Goal: Task Accomplishment & Management: Complete application form

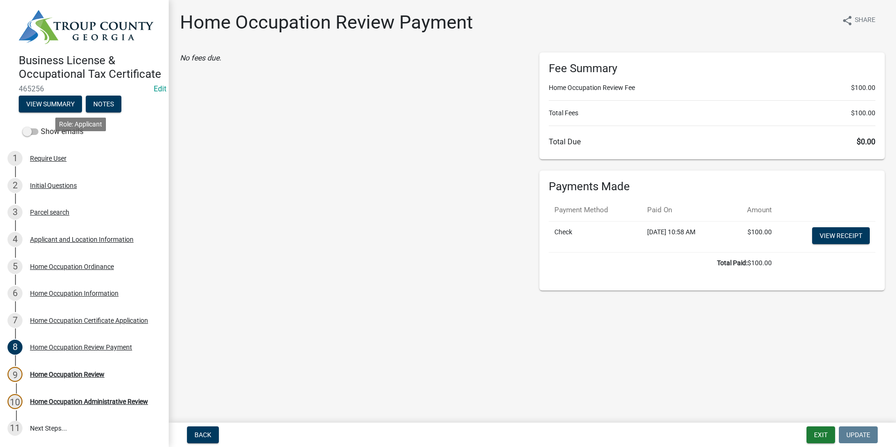
scroll to position [47, 0]
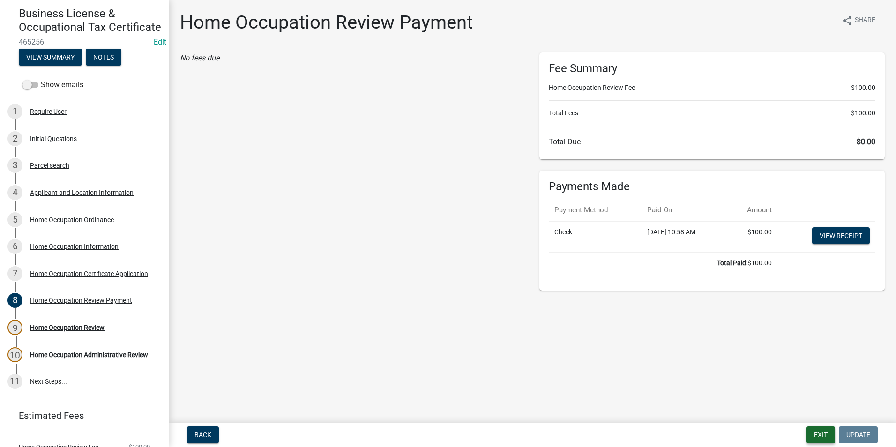
click at [819, 435] on button "Exit" at bounding box center [821, 435] width 29 height 17
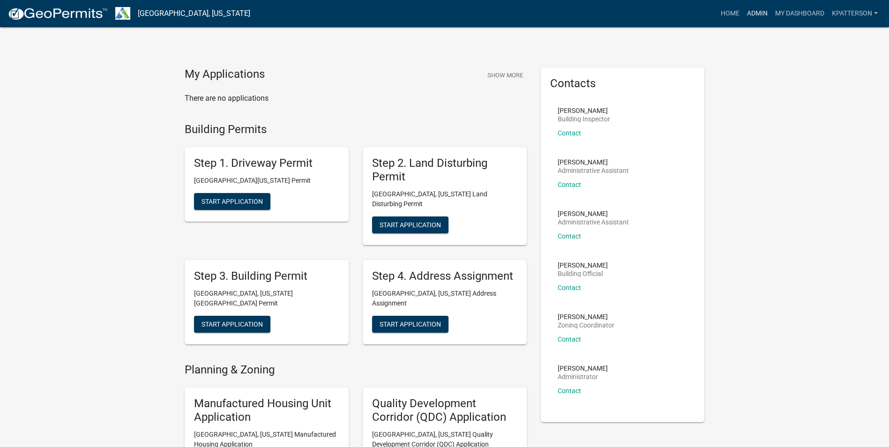
click at [755, 15] on link "Admin" at bounding box center [757, 14] width 28 height 18
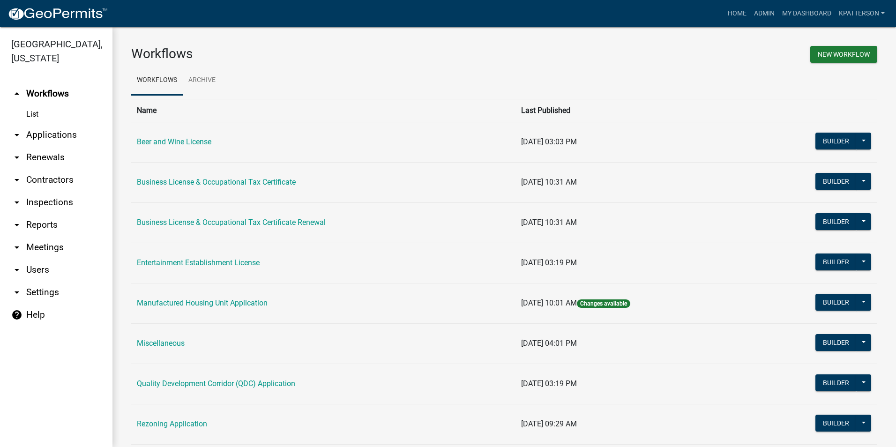
click at [37, 124] on link "arrow_drop_down Applications" at bounding box center [56, 135] width 112 height 22
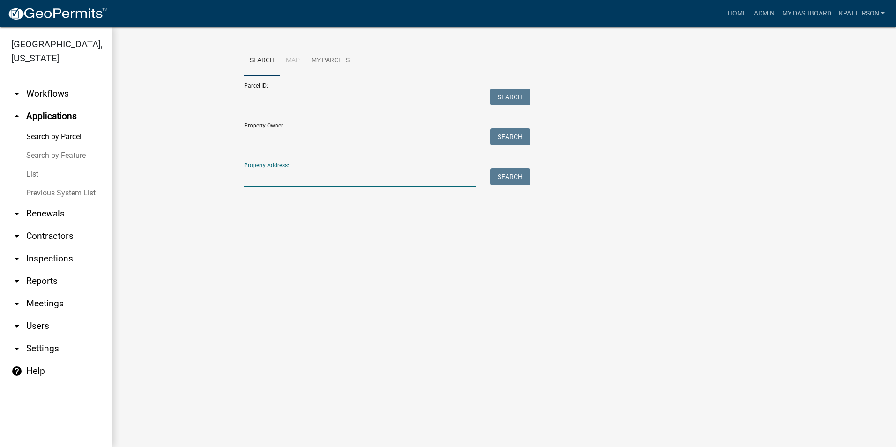
click at [290, 179] on input "Property Address:" at bounding box center [360, 177] width 232 height 19
type input "[STREET_ADDRESS]"
drag, startPoint x: 509, startPoint y: 178, endPoint x: 504, endPoint y: 179, distance: 4.8
click at [508, 178] on button "Search" at bounding box center [510, 176] width 40 height 17
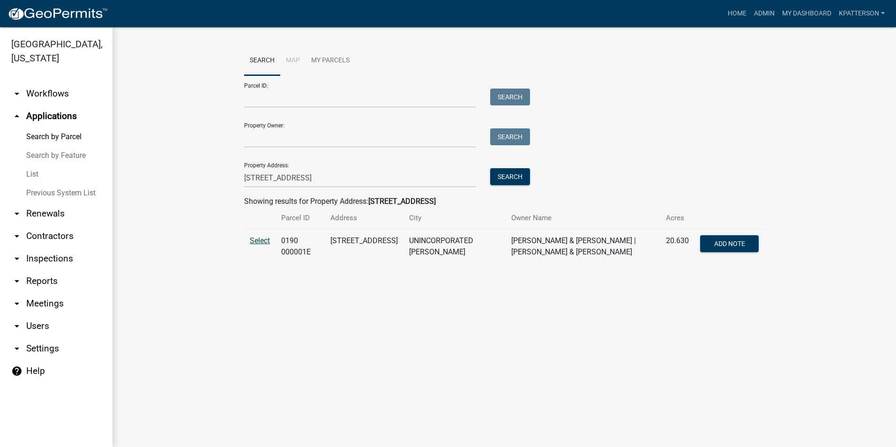
click at [256, 241] on span "Select" at bounding box center [260, 240] width 20 height 9
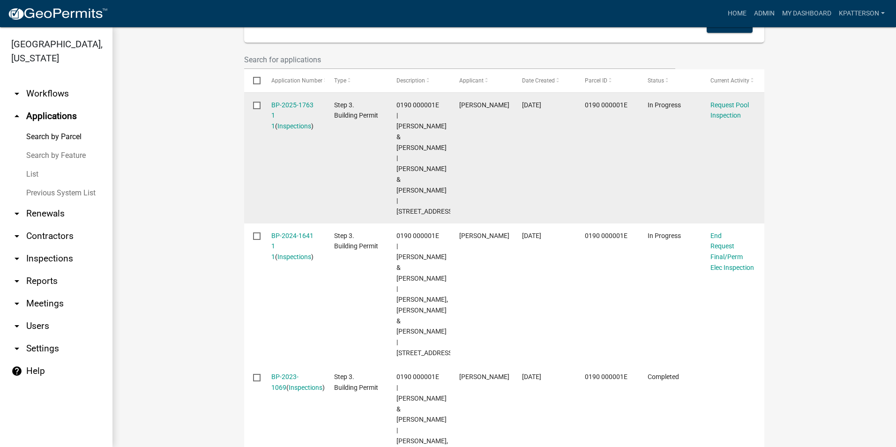
scroll to position [314, 0]
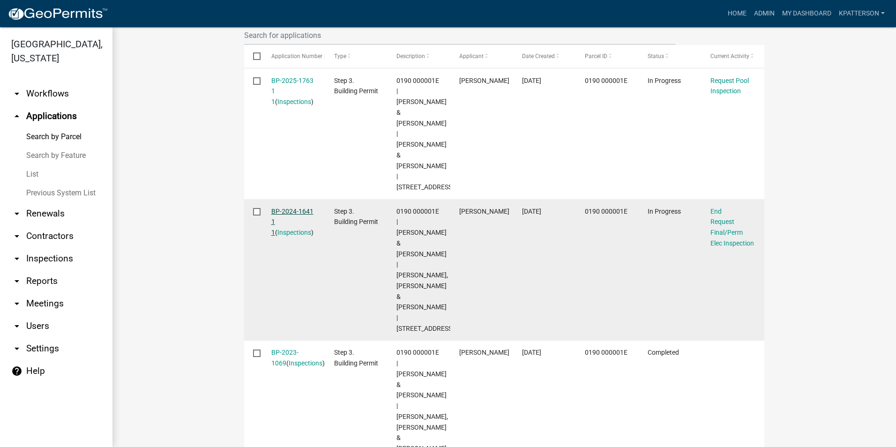
click at [289, 208] on link "BP-2024-1641 1 1" at bounding box center [292, 222] width 42 height 29
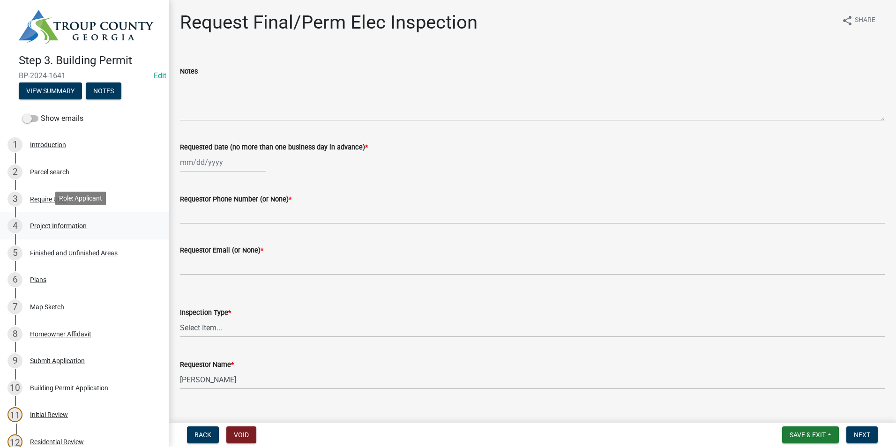
click at [77, 227] on div "Project Information" at bounding box center [58, 226] width 57 height 7
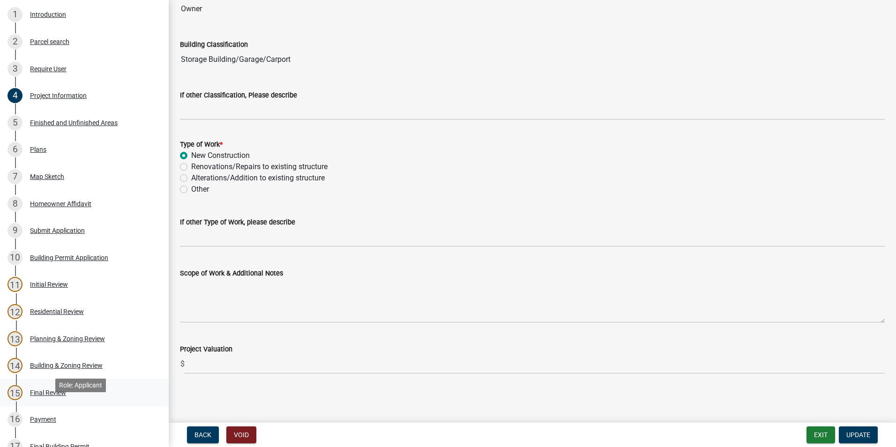
scroll to position [141, 0]
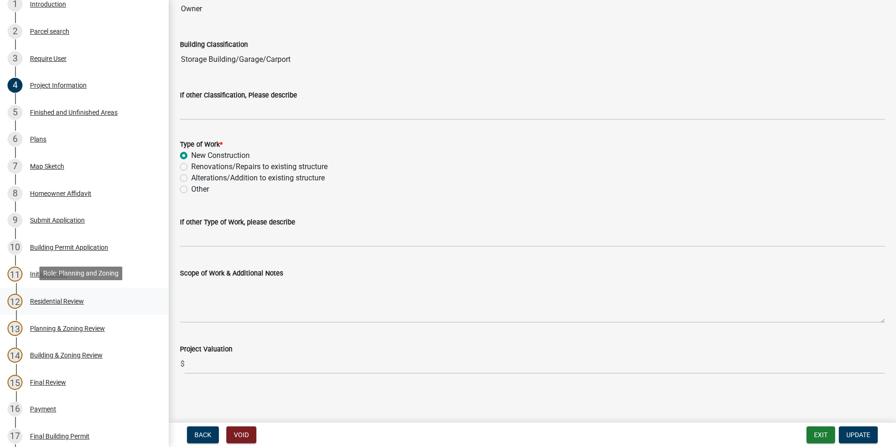
click at [49, 299] on div "Residential Review" at bounding box center [57, 301] width 54 height 7
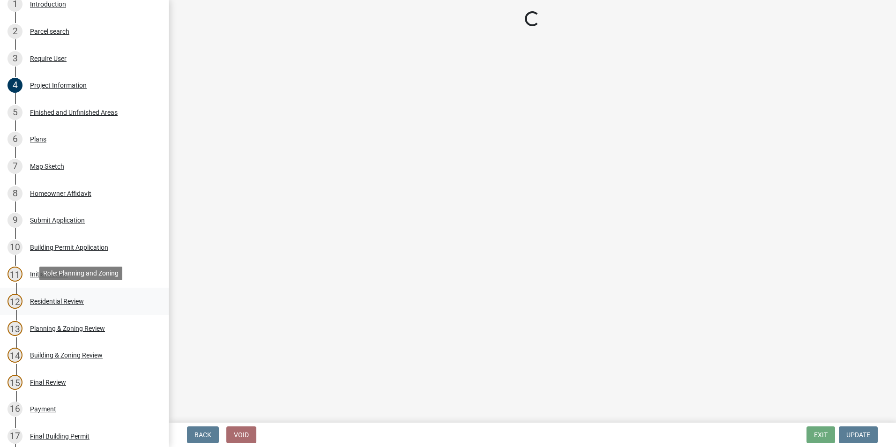
scroll to position [0, 0]
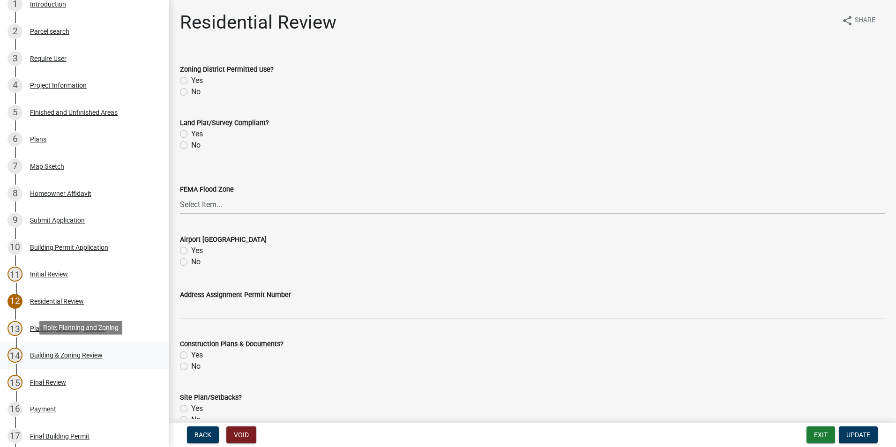
click at [62, 357] on div "14 Building & Zoning Review" at bounding box center [80, 355] width 146 height 15
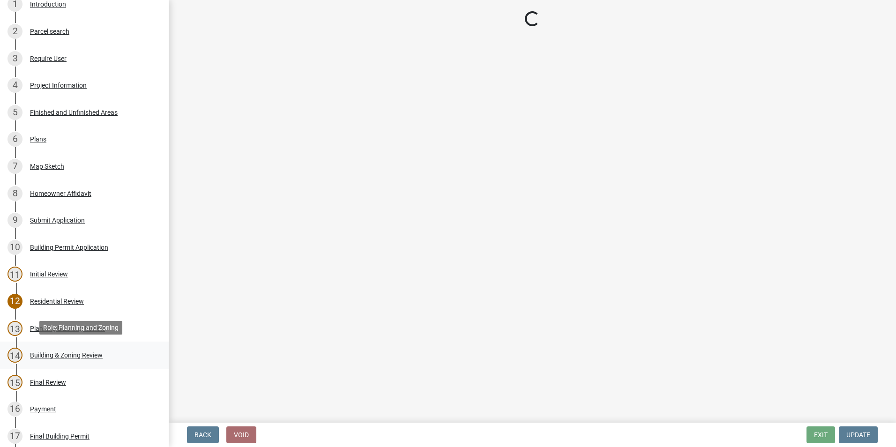
select select "68ced6f9-1cde-4df4-873a-f2fb2a9a9b51"
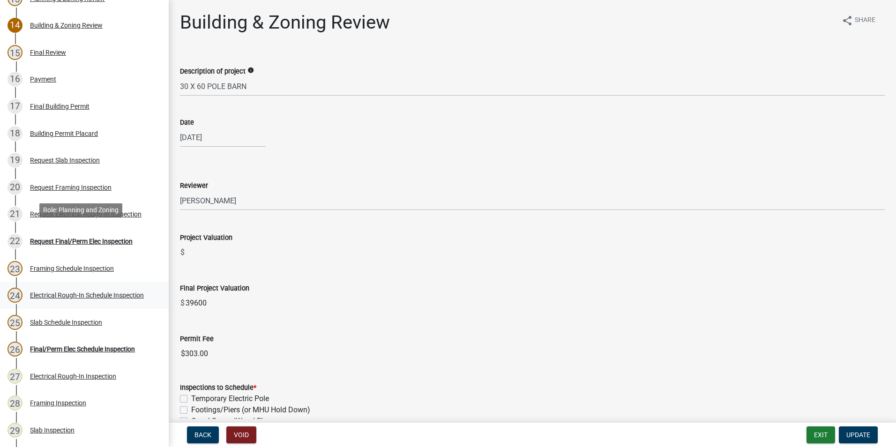
scroll to position [562, 0]
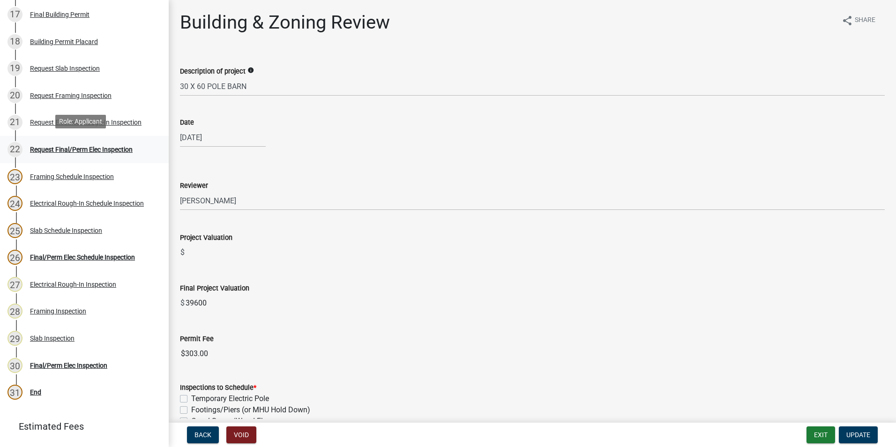
click at [127, 138] on link "22 Request Final/Perm Elec Inspection" at bounding box center [84, 149] width 169 height 27
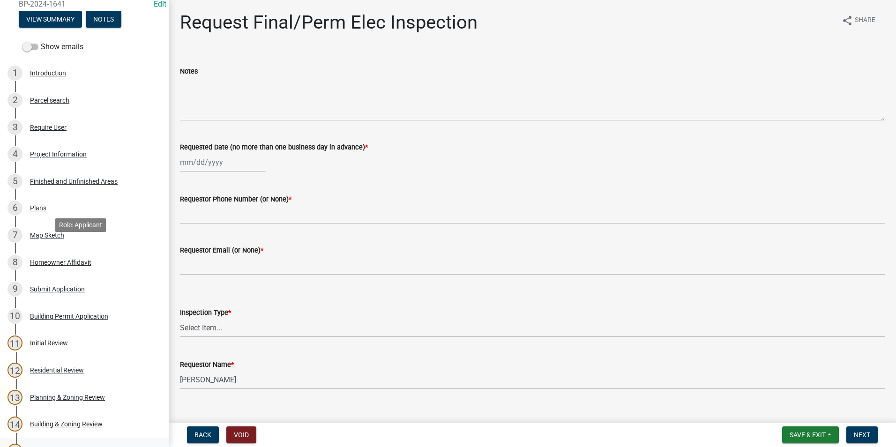
scroll to position [0, 0]
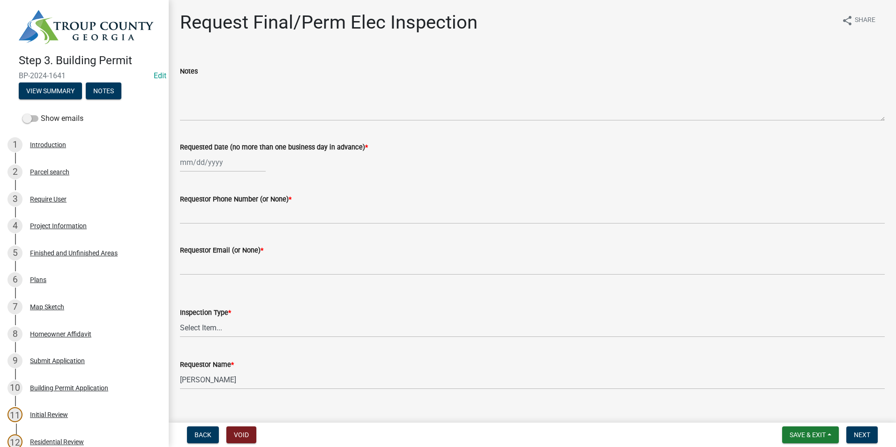
click at [207, 162] on div at bounding box center [223, 162] width 86 height 19
select select "8"
select select "2025"
click at [187, 257] on div "18" at bounding box center [189, 257] width 15 height 15
type input "[DATE]"
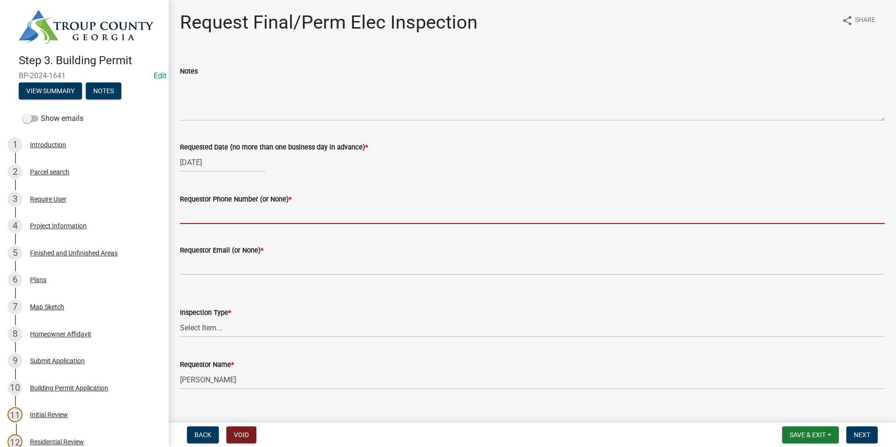
click at [202, 217] on input "Requestor Phone Number (or None) *" at bounding box center [532, 214] width 705 height 19
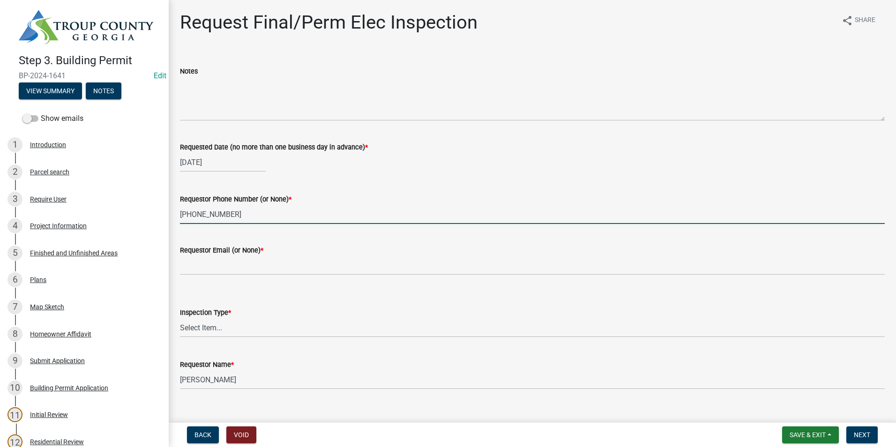
type input "[PHONE_NUMBER]"
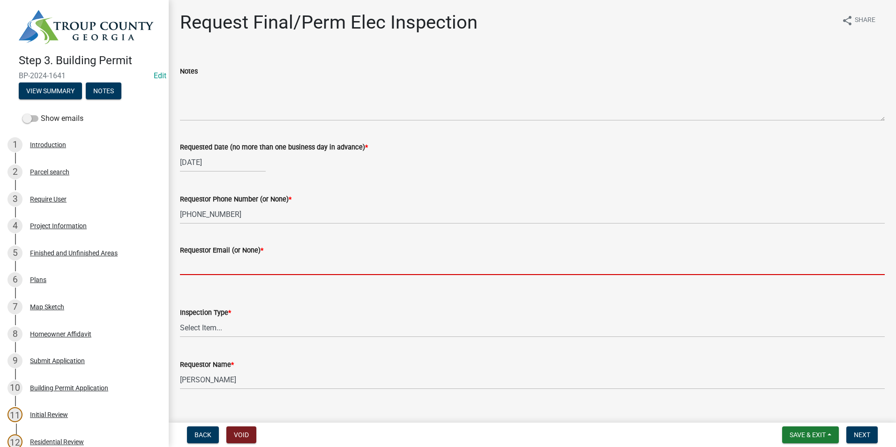
click at [216, 269] on input "Requestor Email (or None) *" at bounding box center [532, 265] width 705 height 19
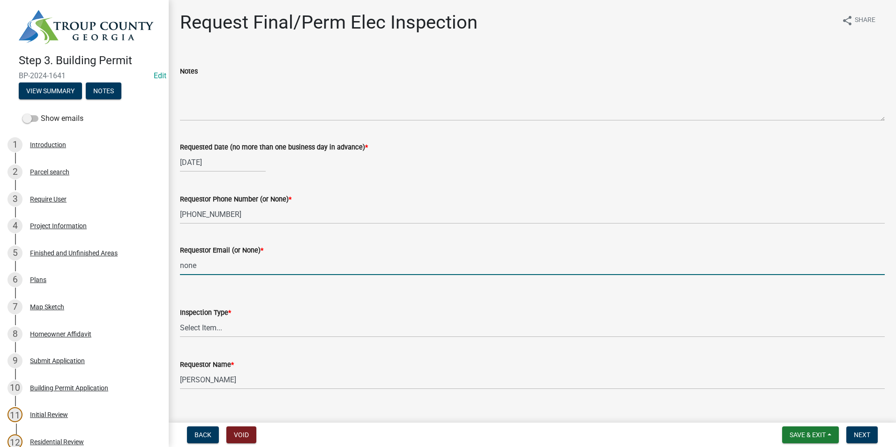
type input "none"
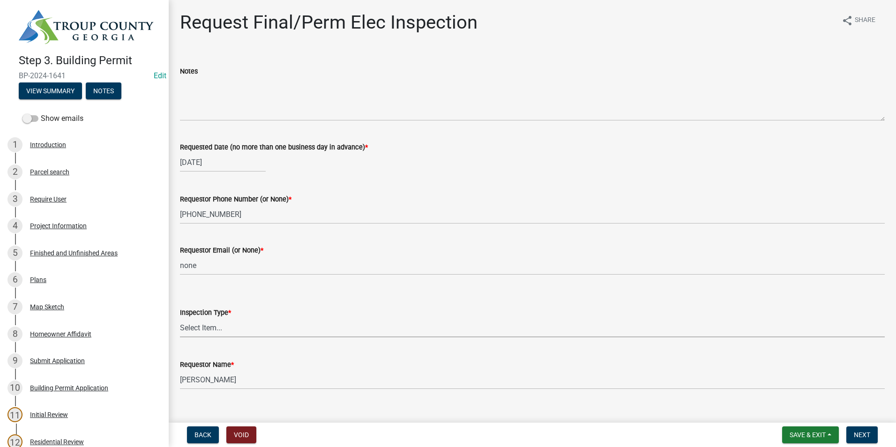
drag, startPoint x: 207, startPoint y: 329, endPoint x: 219, endPoint y: 330, distance: 12.2
click at [207, 329] on select "Select Item... Final/Permanent Electrical" at bounding box center [532, 327] width 705 height 19
click at [180, 318] on select "Select Item... Final/Permanent Electrical" at bounding box center [532, 327] width 705 height 19
select select "15602396-5ec3-4d50-b7ba-128f4fe7a0c1"
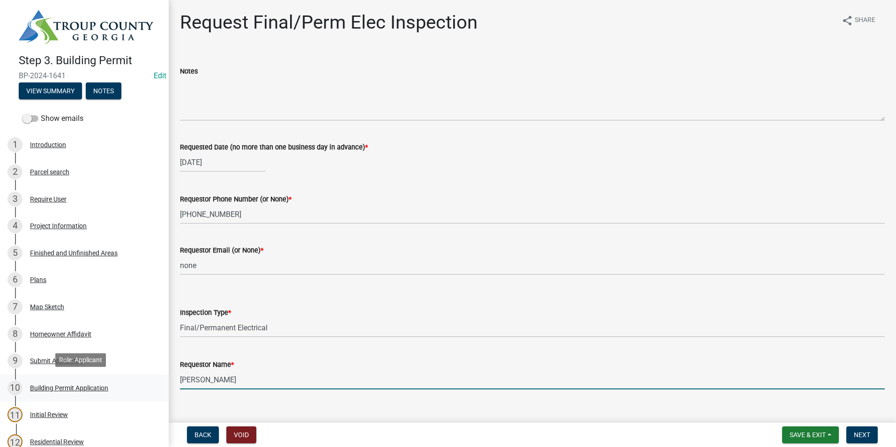
drag, startPoint x: 258, startPoint y: 377, endPoint x: 1, endPoint y: 375, distance: 256.9
click at [16, 378] on div "Step 3. Building Permit BP-2024-1641 Edit View Summary Notes Show emails 1 Intr…" at bounding box center [448, 223] width 896 height 447
type input "[PERSON_NAME]"
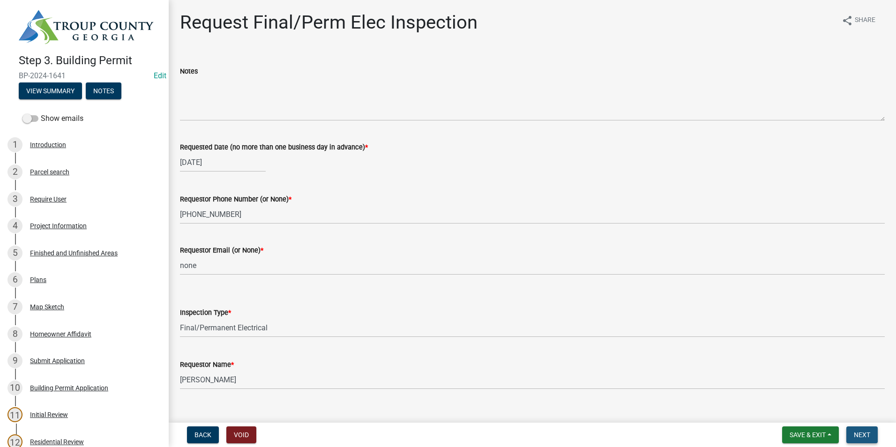
click at [871, 435] on button "Next" at bounding box center [861, 435] width 31 height 17
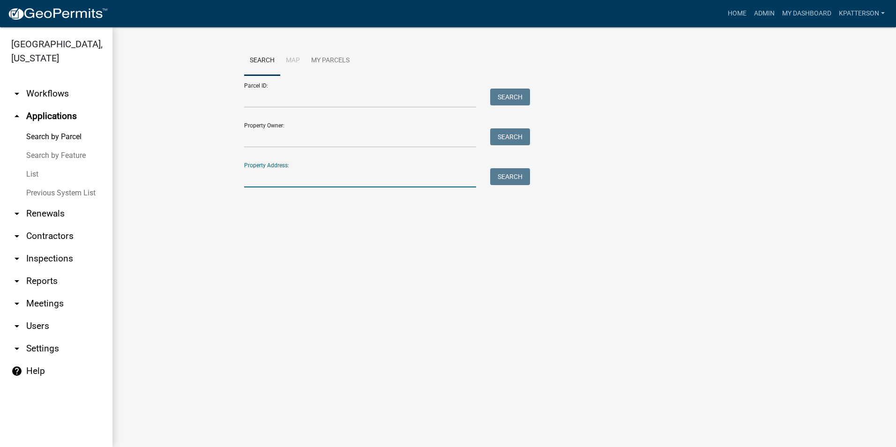
click at [295, 180] on input "Property Address:" at bounding box center [360, 177] width 232 height 19
type input "[STREET_ADDRESS]"
click at [521, 178] on button "Search" at bounding box center [510, 176] width 40 height 17
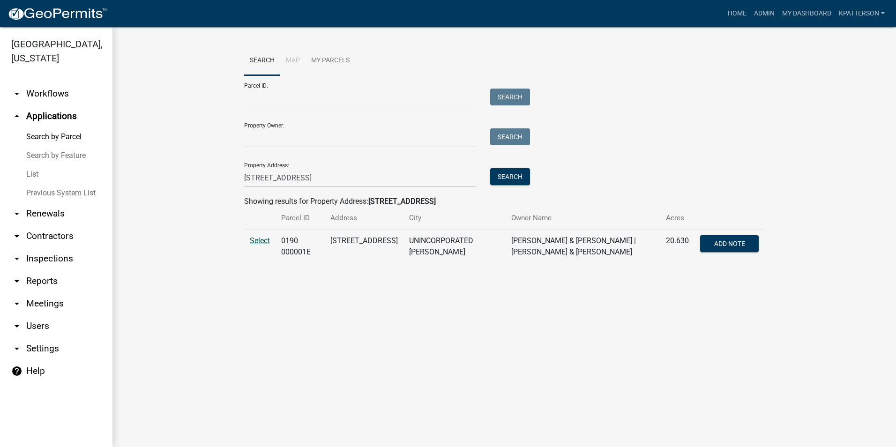
click at [265, 241] on span "Select" at bounding box center [260, 240] width 20 height 9
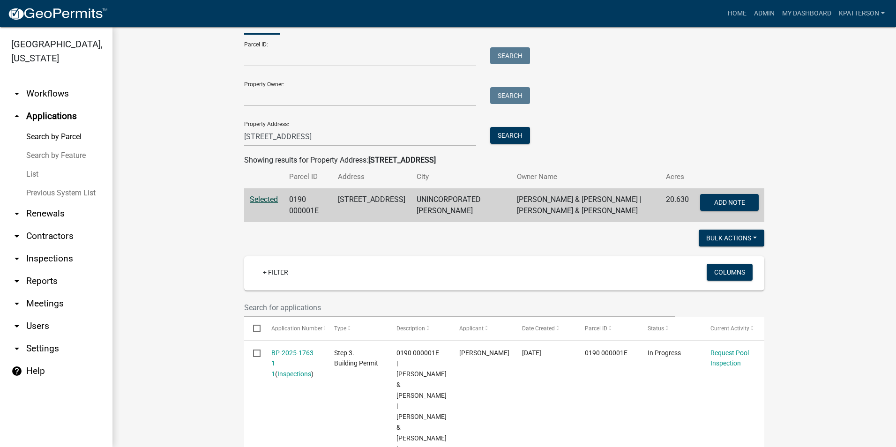
scroll to position [94, 0]
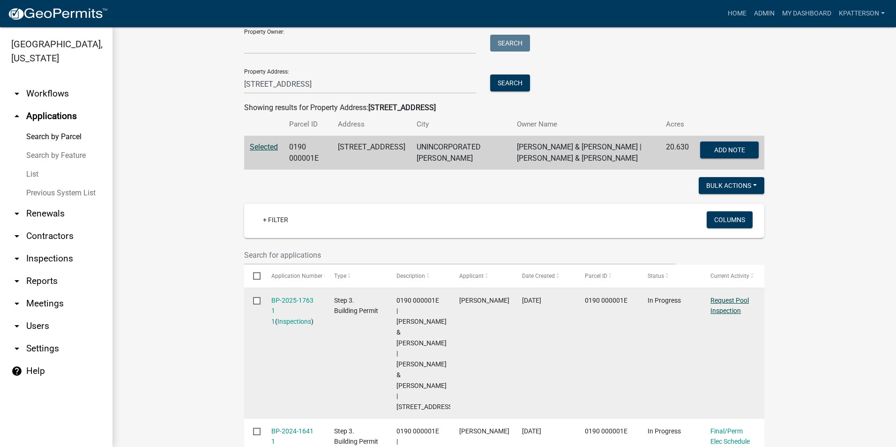
click at [722, 298] on link "Request Pool Inspection" at bounding box center [730, 306] width 38 height 18
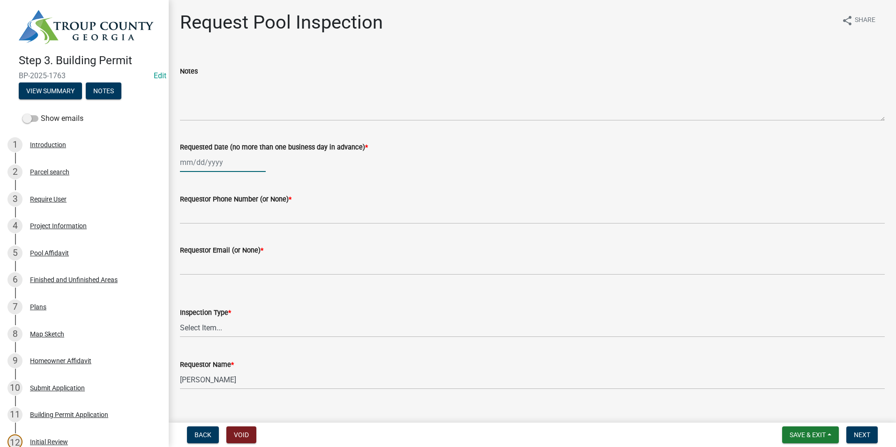
click at [215, 165] on div at bounding box center [223, 162] width 86 height 19
select select "8"
select select "2025"
click at [189, 254] on div "18" at bounding box center [189, 257] width 15 height 15
type input "[DATE]"
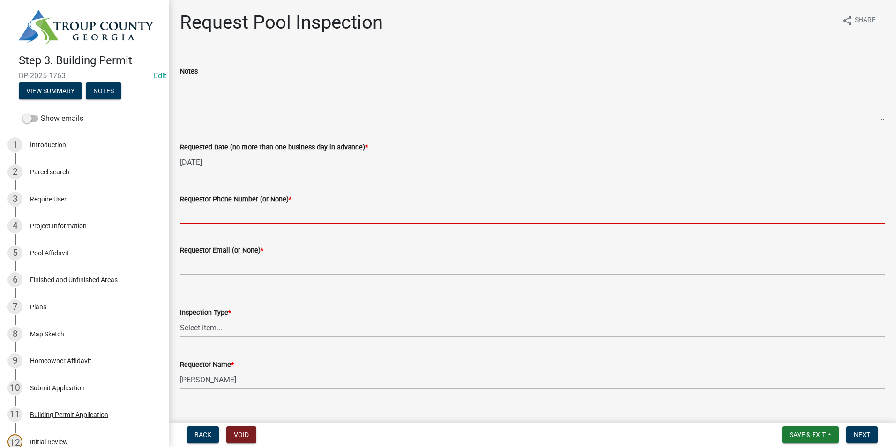
click at [222, 217] on input "Requestor Phone Number (or None) *" at bounding box center [532, 214] width 705 height 19
type input "[PHONE_NUMBER]"
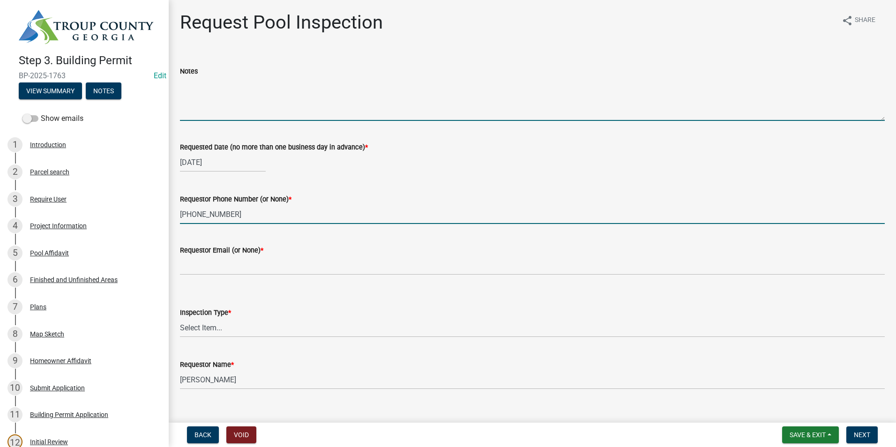
type input "none"
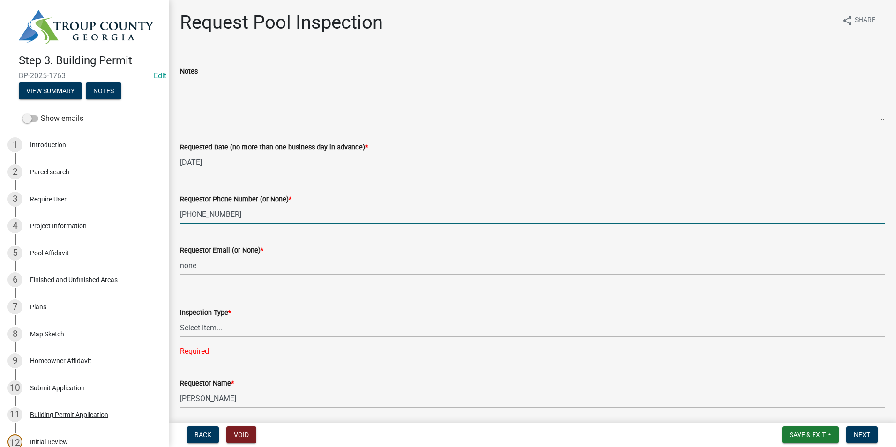
click at [235, 320] on select "Select Item... Swimming Pool" at bounding box center [532, 327] width 705 height 19
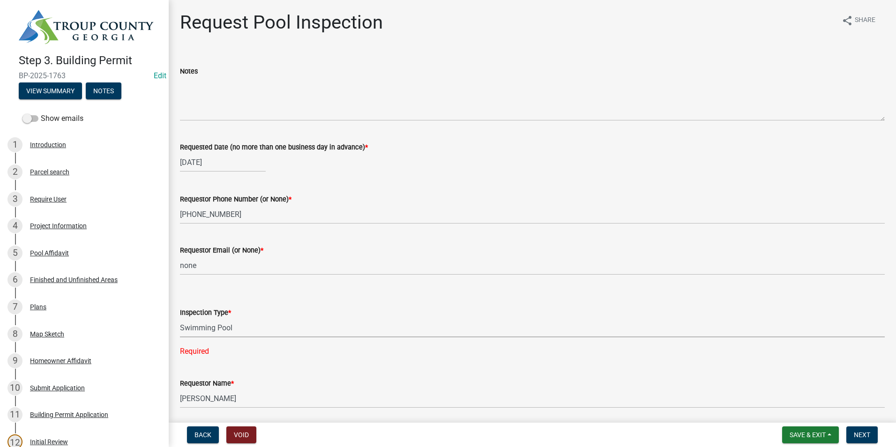
click at [180, 318] on select "Select Item... Swimming Pool" at bounding box center [532, 327] width 705 height 19
select select "ef4d9e71-aee7-4a63-874d-3042849ee564"
click at [861, 431] on span "Next" at bounding box center [862, 434] width 16 height 7
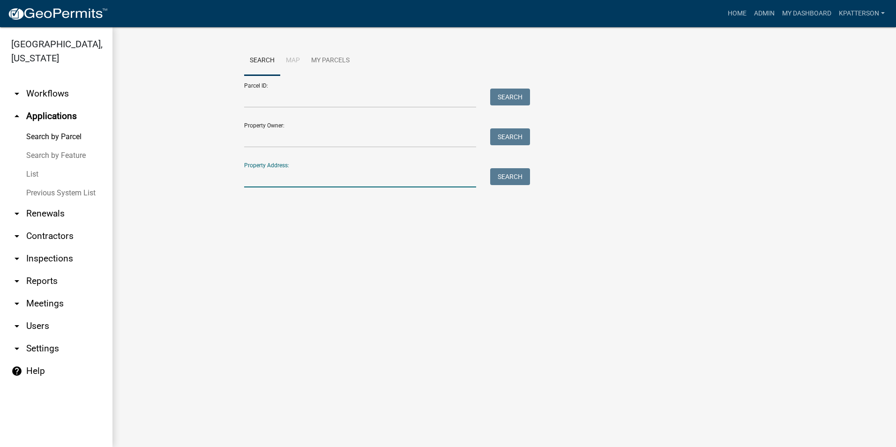
click at [275, 177] on input "Property Address:" at bounding box center [360, 177] width 232 height 19
type input "420 [PERSON_NAME]"
click at [509, 173] on button "Search" at bounding box center [510, 176] width 40 height 17
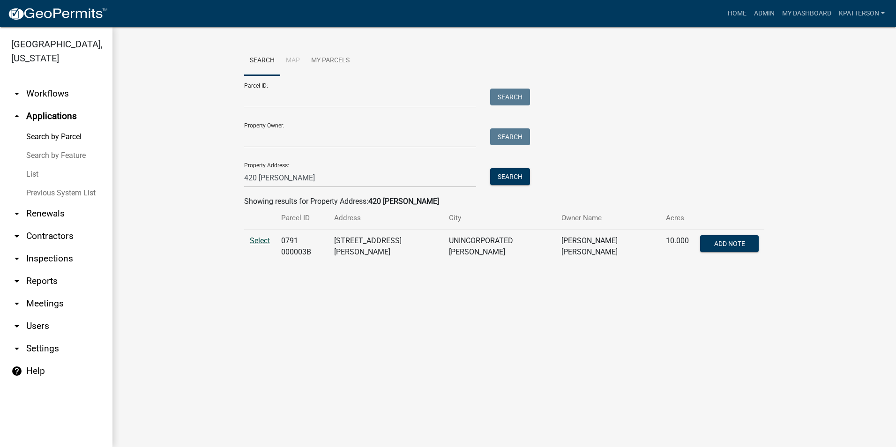
click at [258, 242] on span "Select" at bounding box center [260, 240] width 20 height 9
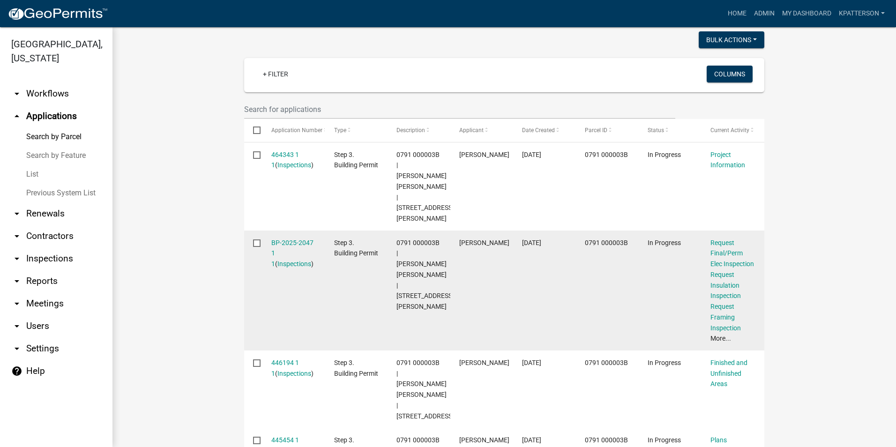
scroll to position [234, 0]
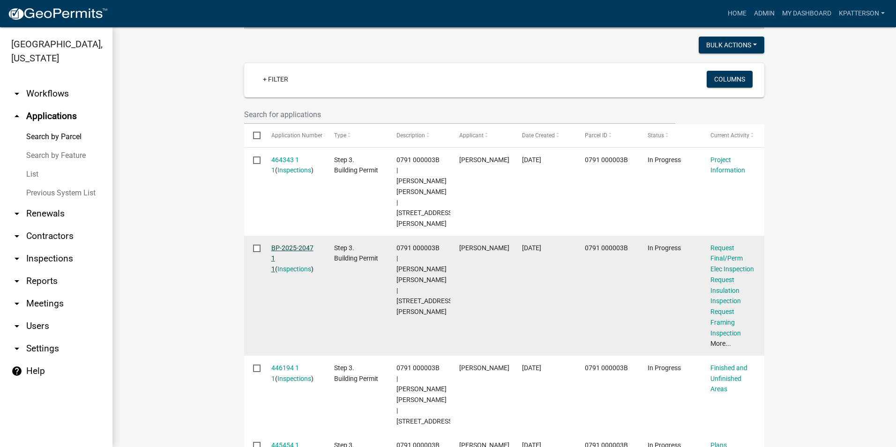
click at [276, 244] on link "BP-2025-2047 1 1" at bounding box center [292, 258] width 42 height 29
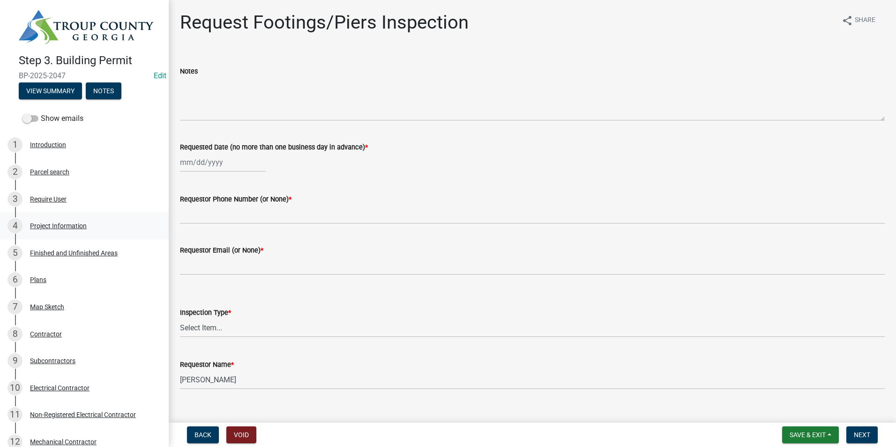
click at [65, 219] on div "4 Project Information" at bounding box center [80, 225] width 146 height 15
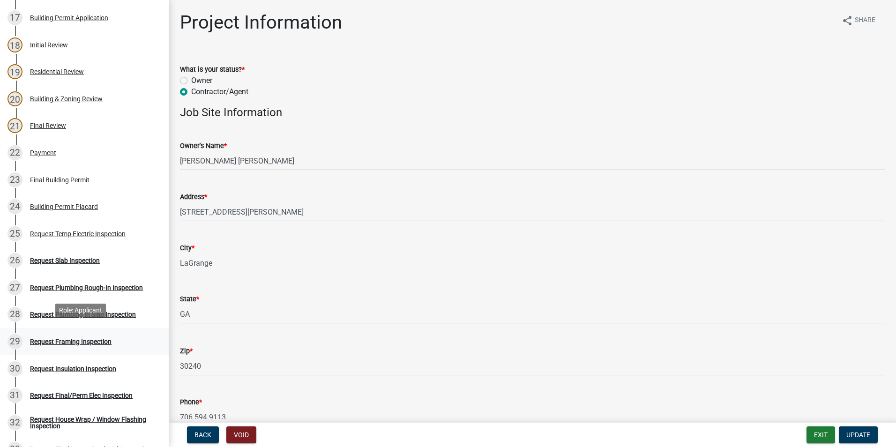
scroll to position [562, 0]
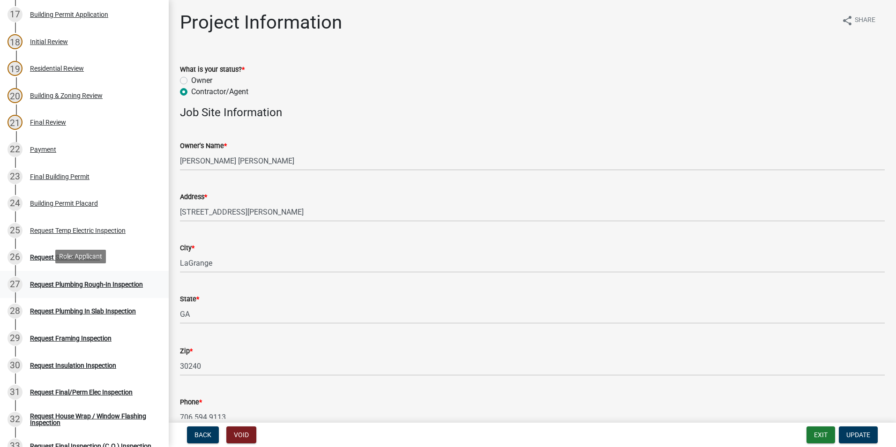
click at [112, 282] on div "Request Plumbing Rough-In Inspection" at bounding box center [86, 284] width 113 height 7
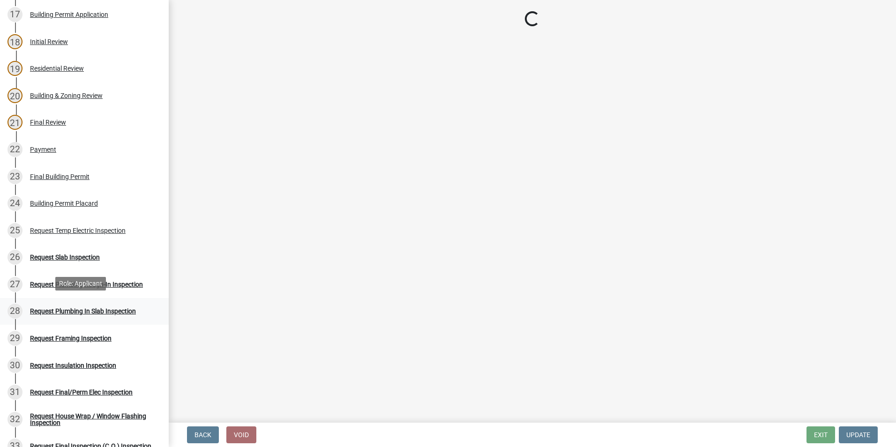
click at [113, 308] on div "Request Plumbing In Slab Inspection" at bounding box center [83, 311] width 106 height 7
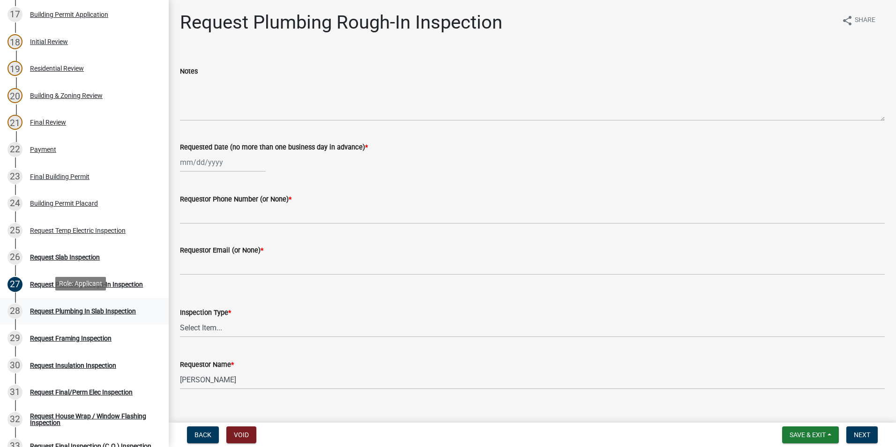
click at [113, 308] on div "Request Plumbing In Slab Inspection" at bounding box center [83, 311] width 106 height 7
select select "8"
select select "2025"
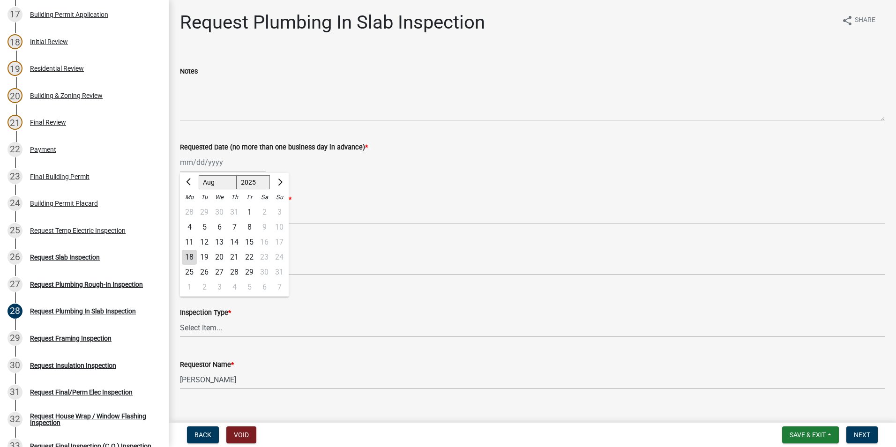
click at [198, 165] on div "[PERSON_NAME] Feb Mar Apr [PERSON_NAME][DATE] Oct Nov [DATE] 1526 1527 1528 152…" at bounding box center [223, 162] width 86 height 19
click at [187, 255] on div "18" at bounding box center [189, 257] width 15 height 15
type input "[DATE]"
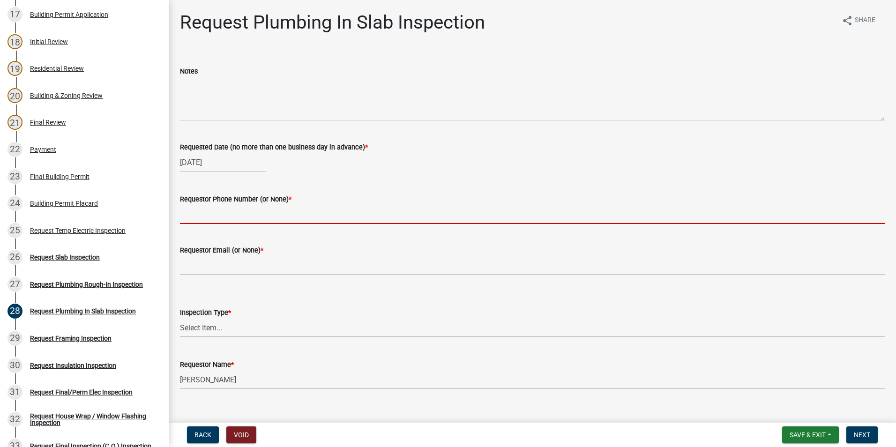
click at [192, 211] on input "Requestor Phone Number (or None) *" at bounding box center [532, 214] width 705 height 19
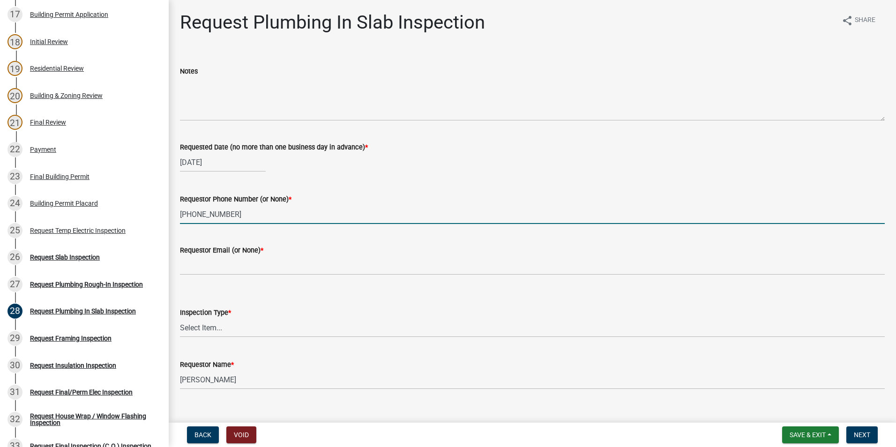
type input "[PHONE_NUMBER]"
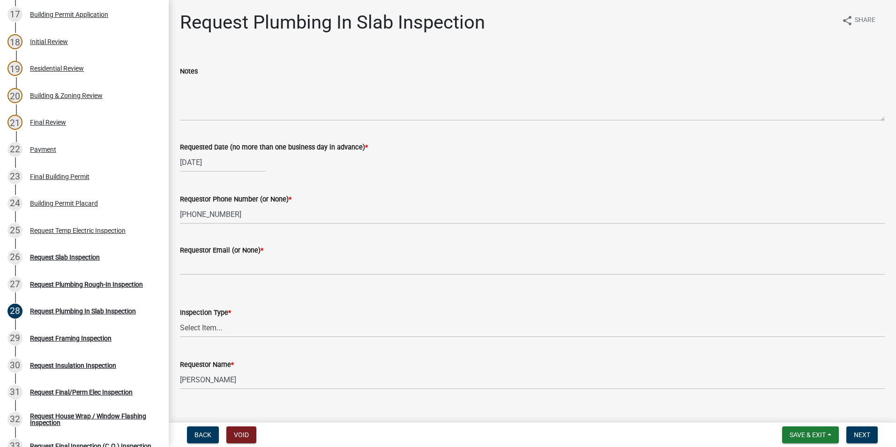
click at [224, 277] on wm-data-entity-input "Requestor Email (or None) *" at bounding box center [532, 257] width 705 height 51
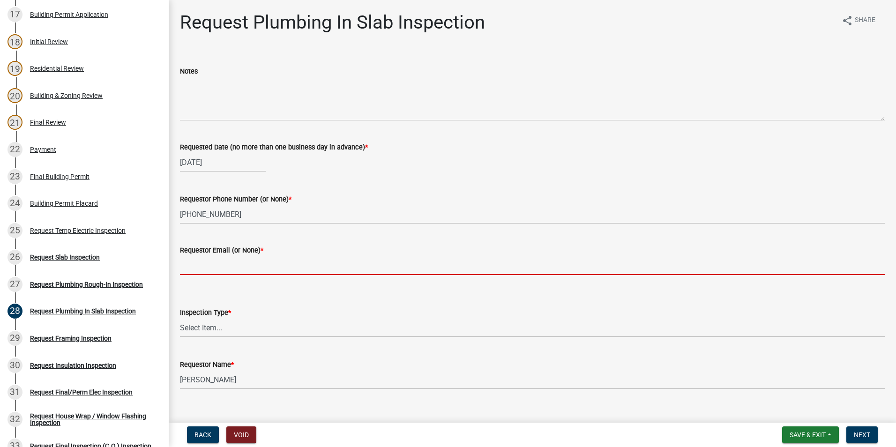
click at [213, 262] on input "Requestor Email (or None) *" at bounding box center [532, 265] width 705 height 19
type input "none"
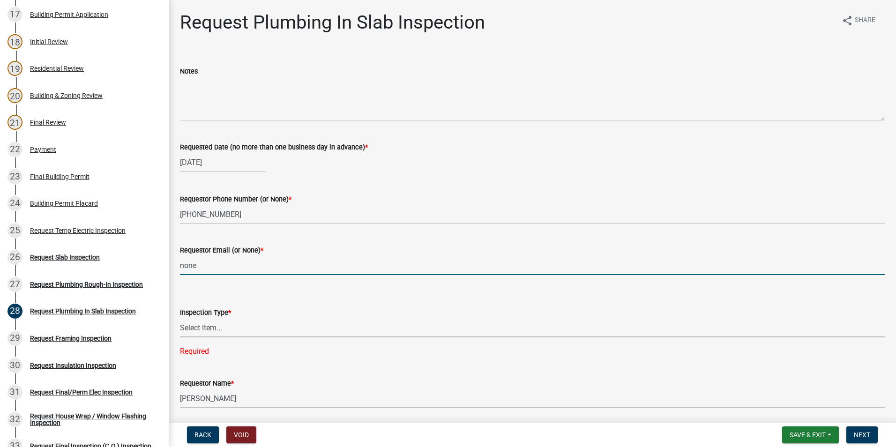
click at [208, 328] on select "Select Item... Plumbing In [GEOGRAPHIC_DATA]" at bounding box center [532, 327] width 705 height 19
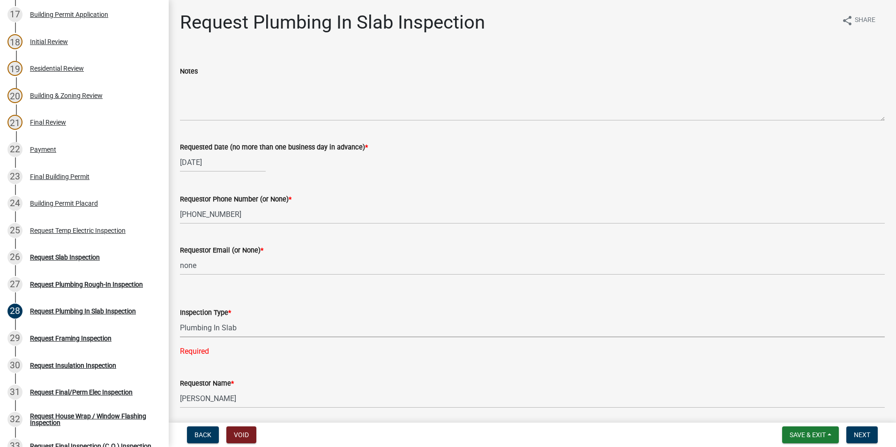
click at [180, 318] on select "Select Item... Plumbing In [GEOGRAPHIC_DATA]" at bounding box center [532, 327] width 705 height 19
select select "0ba09e3c-889e-4090-ba6e-bf435437813b"
click at [865, 438] on span "Next" at bounding box center [862, 434] width 16 height 7
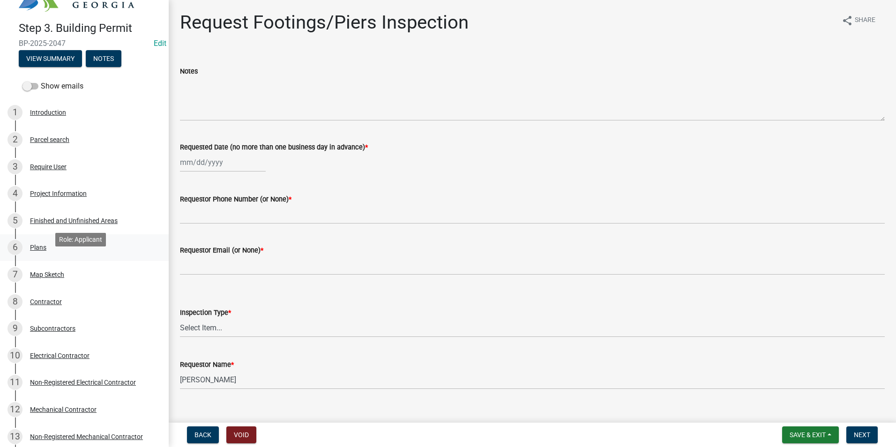
scroll to position [0, 0]
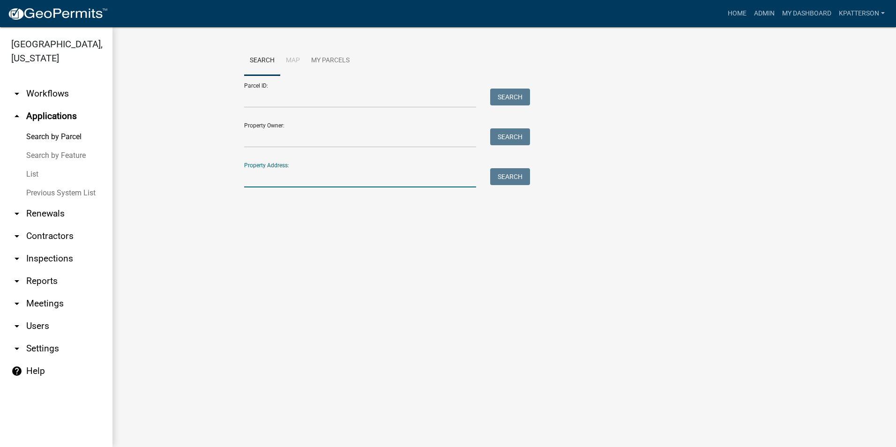
click at [278, 187] on input "Property Address:" at bounding box center [360, 177] width 232 height 19
type input "[STREET_ADDRESS][PERSON_NAME]"
click at [513, 176] on button "Search" at bounding box center [510, 176] width 40 height 17
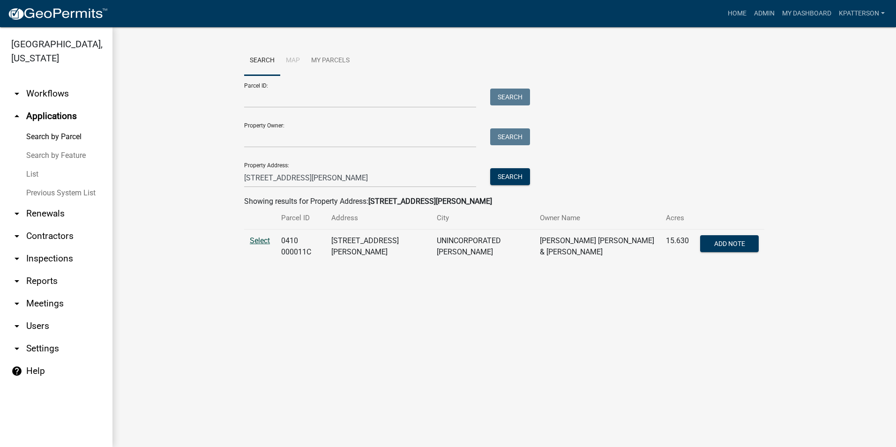
click at [255, 238] on span "Select" at bounding box center [260, 240] width 20 height 9
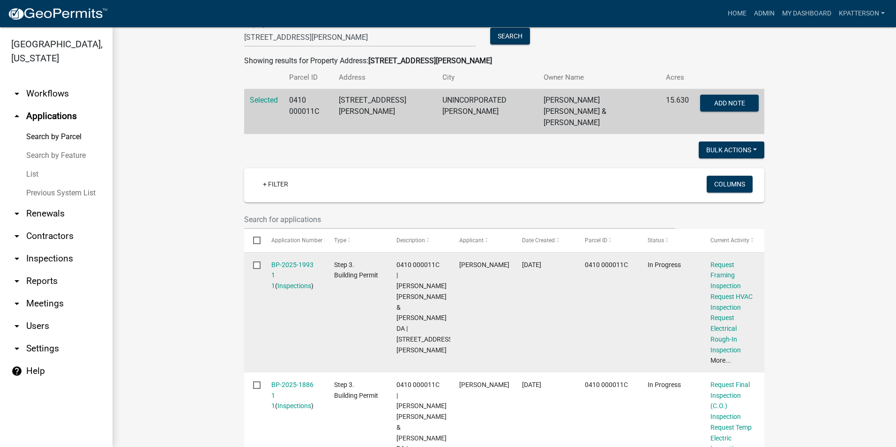
scroll to position [187, 0]
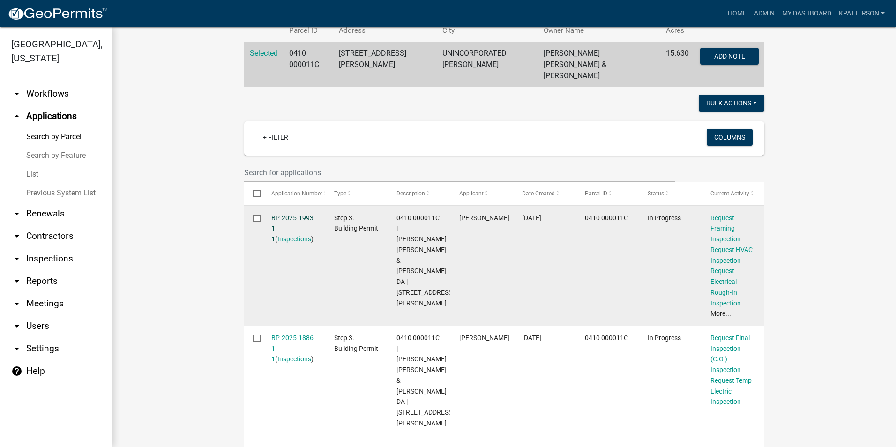
click at [280, 214] on link "BP-2025-1993 1 1" at bounding box center [292, 228] width 42 height 29
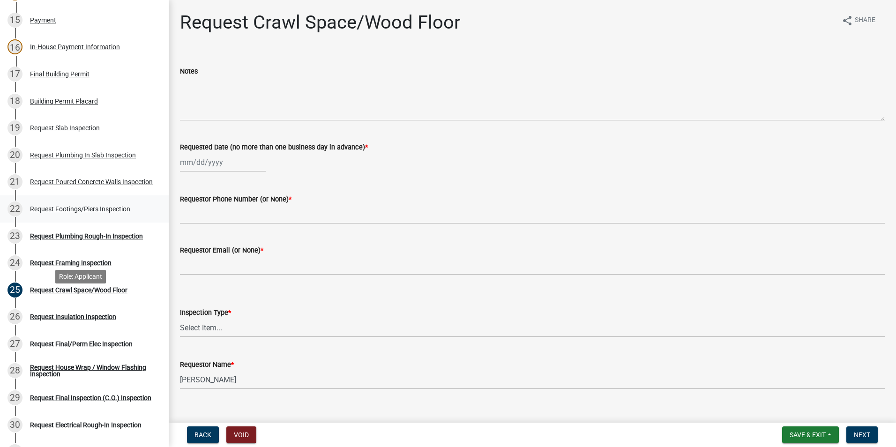
scroll to position [516, 0]
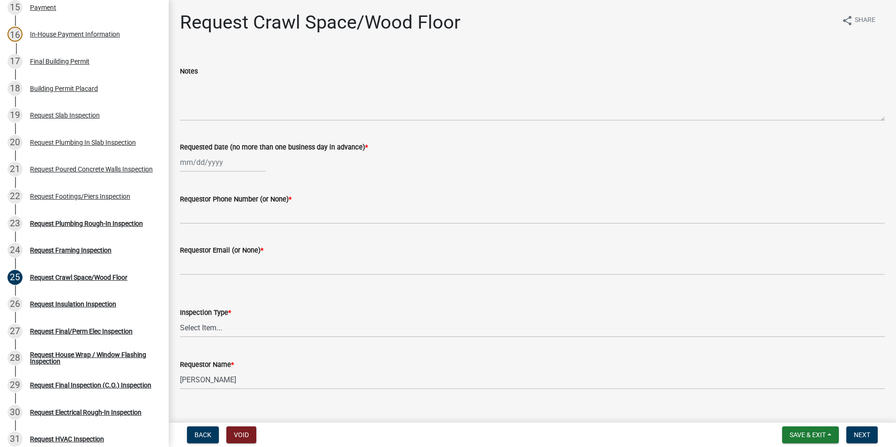
select select "8"
select select "2025"
click at [213, 165] on div "[PERSON_NAME] Feb Mar Apr [PERSON_NAME][DATE] Oct Nov [DATE] 1526 1527 1528 152…" at bounding box center [223, 162] width 86 height 19
click at [191, 255] on div "18" at bounding box center [189, 257] width 15 height 15
type input "[DATE]"
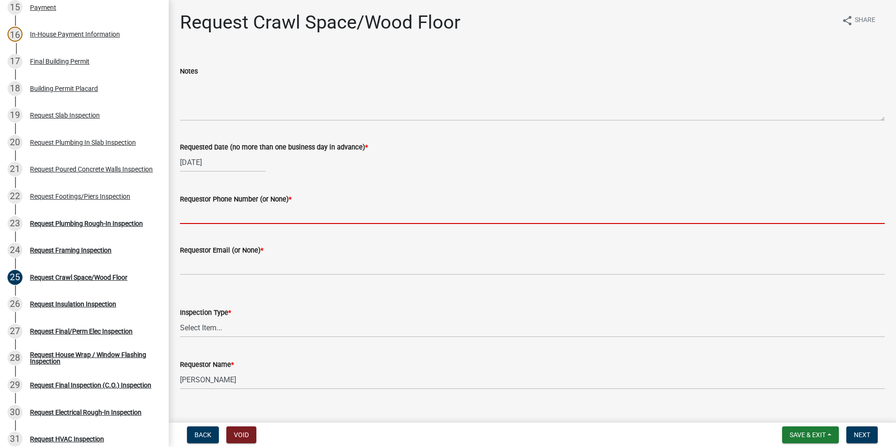
click at [210, 216] on input "Requestor Phone Number (or None) *" at bounding box center [532, 214] width 705 height 19
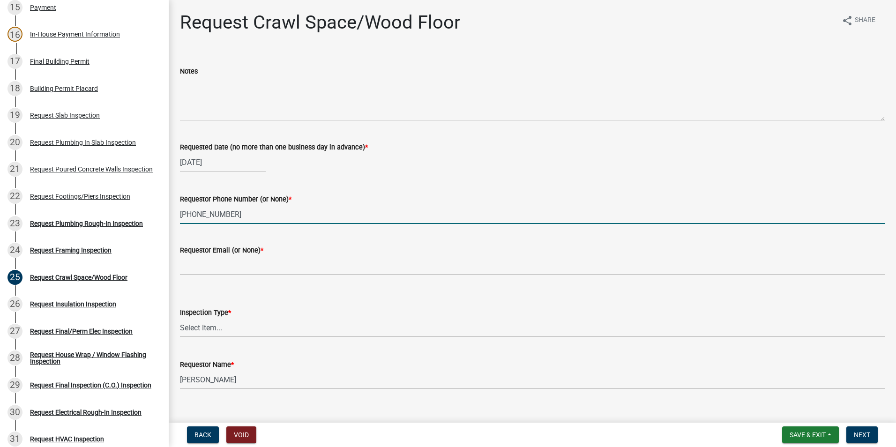
type input "[PHONE_NUMBER]"
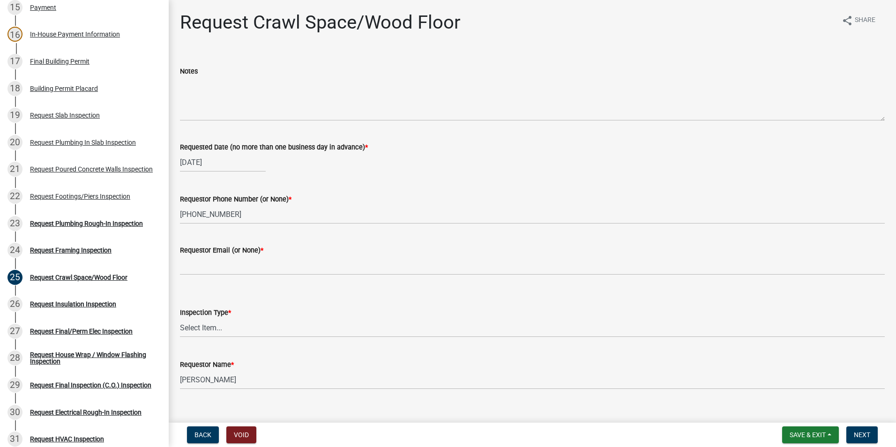
click at [216, 275] on wm-data-entity-input "Requestor Email (or None) *" at bounding box center [532, 257] width 705 height 51
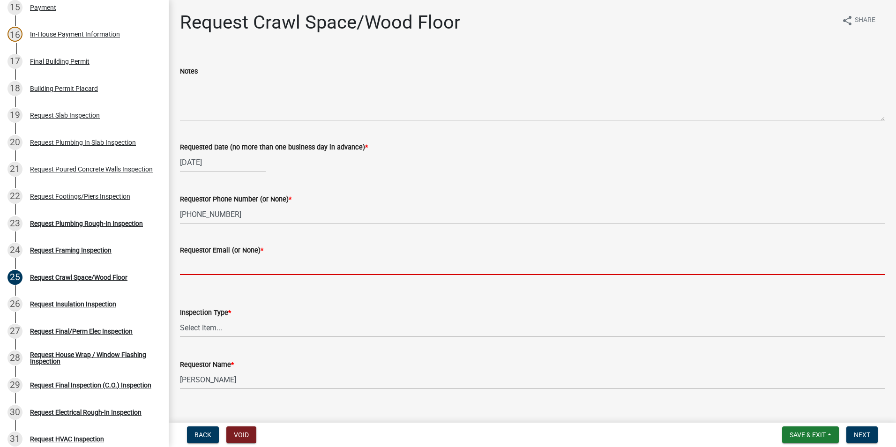
click at [218, 268] on input "Requestor Email (or None) *" at bounding box center [532, 265] width 705 height 19
type input "none"
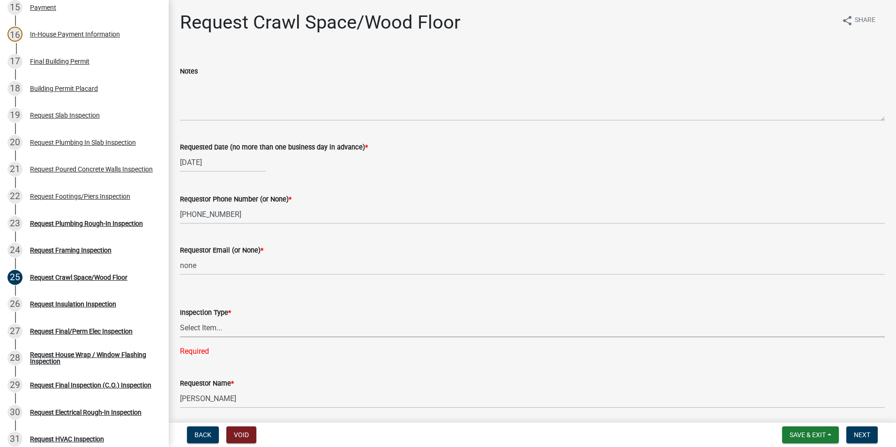
click at [223, 328] on select "Select Item... Crawl Space/Wood Floor" at bounding box center [532, 327] width 705 height 19
click at [180, 318] on select "Select Item... Crawl Space/Wood Floor" at bounding box center [532, 327] width 705 height 19
select select "c3b24c34-84dc-4df5-998e-4aae79418446"
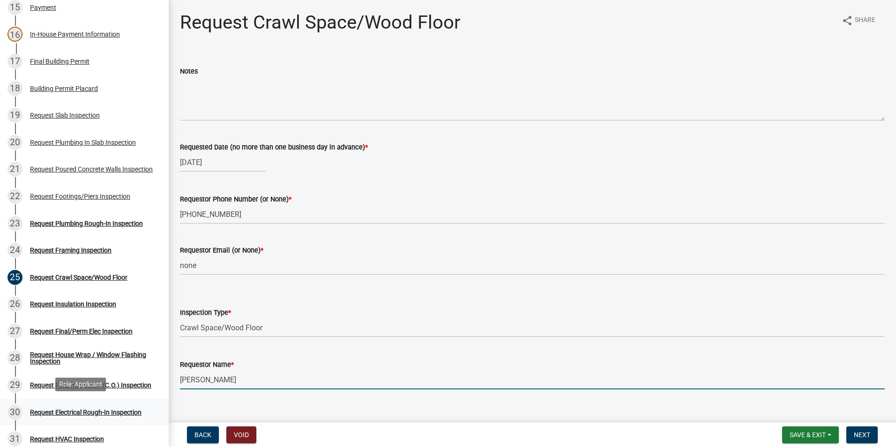
scroll to position [15, 0]
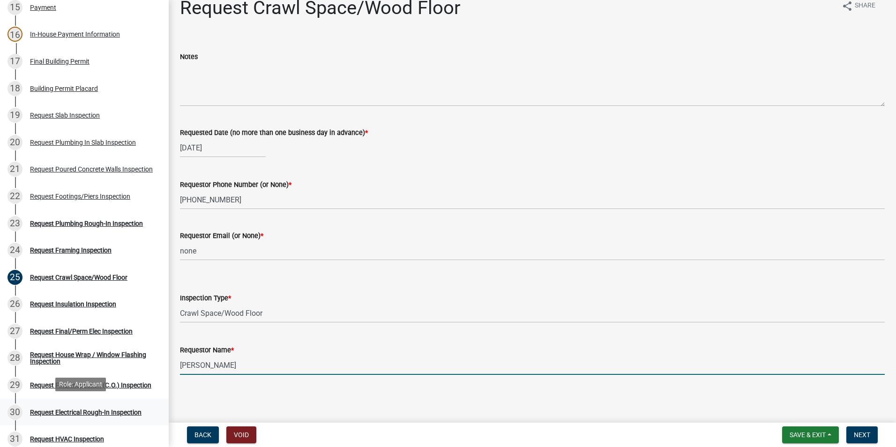
drag, startPoint x: 304, startPoint y: 382, endPoint x: 85, endPoint y: 420, distance: 221.8
click at [86, 420] on div "Step 3. Building Permit BP-2025-1993 Edit View Summary Notes Show emails 1 Intr…" at bounding box center [448, 223] width 896 height 447
type input "[PERSON_NAME] b"
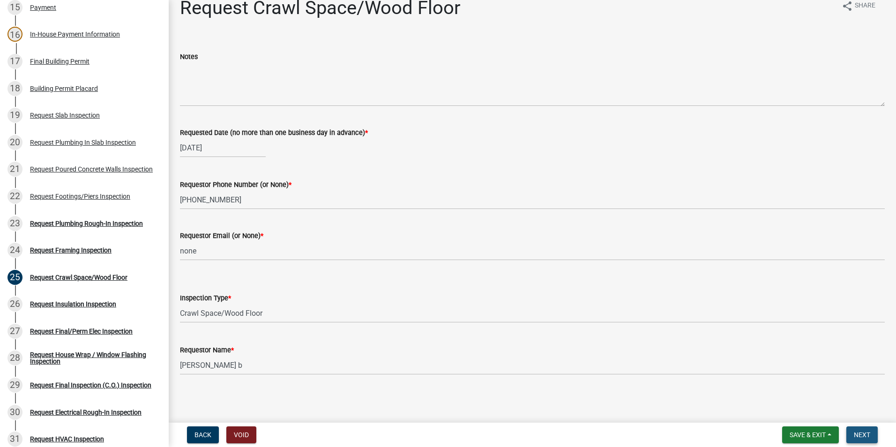
click at [863, 434] on span "Next" at bounding box center [862, 434] width 16 height 7
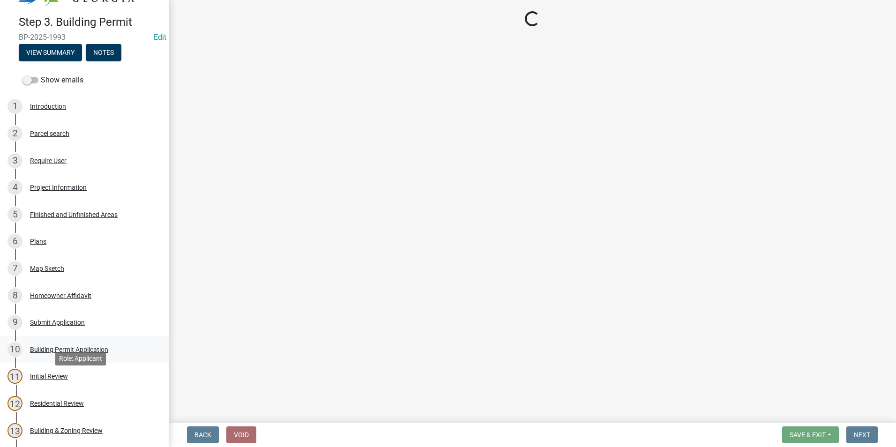
scroll to position [0, 0]
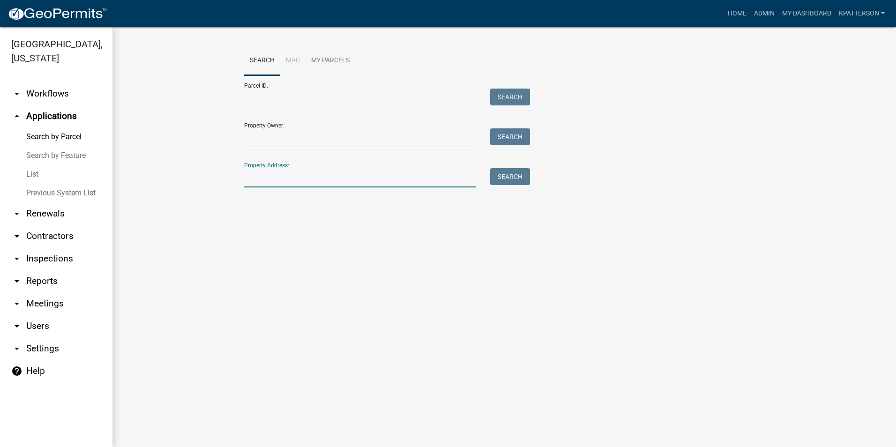
click at [283, 179] on input "Property Address:" at bounding box center [360, 177] width 232 height 19
type input "418 long view"
click at [524, 180] on button "Search" at bounding box center [510, 176] width 40 height 17
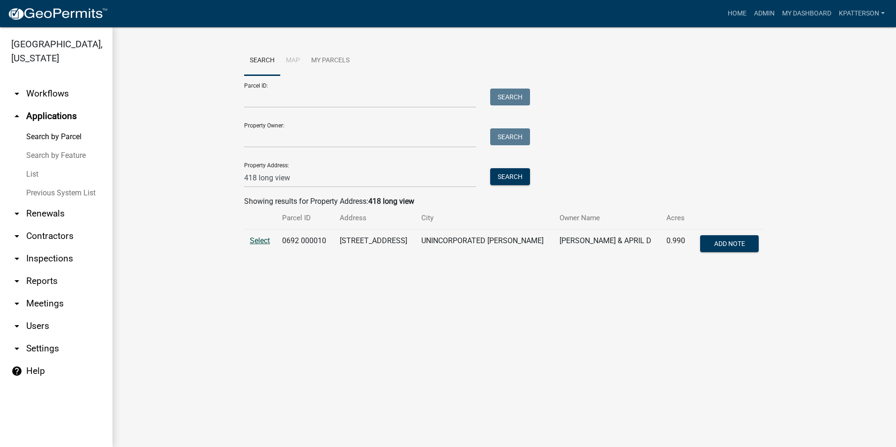
click at [262, 240] on span "Select" at bounding box center [260, 240] width 20 height 9
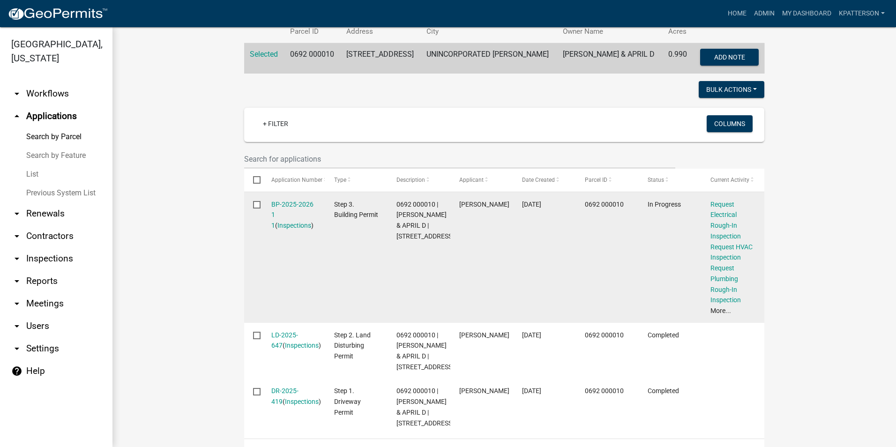
scroll to position [187, 0]
click at [286, 202] on link "BP-2025-2026 1 1" at bounding box center [292, 214] width 42 height 29
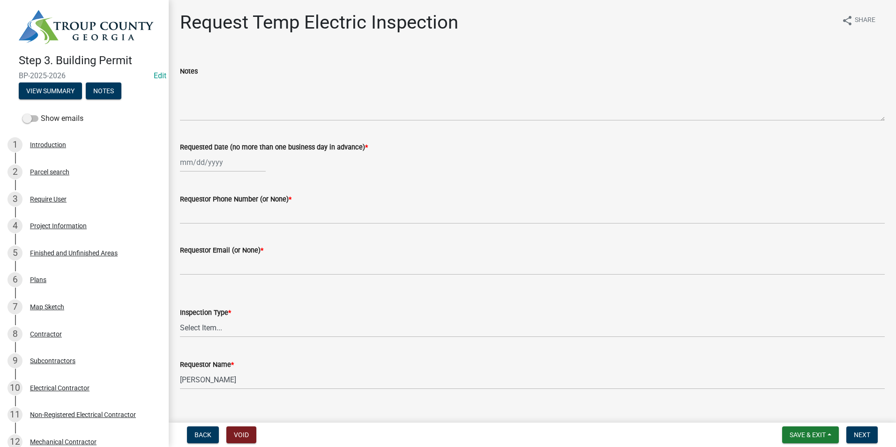
click at [230, 164] on div at bounding box center [223, 162] width 86 height 19
select select "8"
select select "2025"
click at [192, 255] on div "18" at bounding box center [189, 257] width 15 height 15
type input "[DATE]"
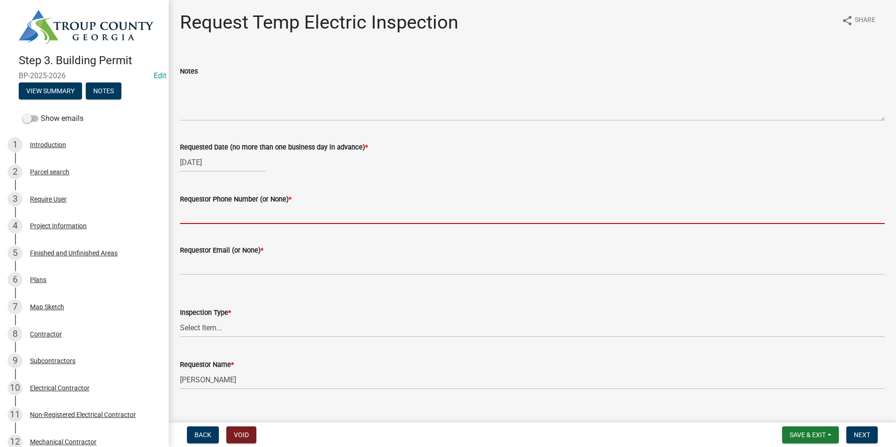
click at [204, 214] on input "Requestor Phone Number (or None) *" at bounding box center [532, 214] width 705 height 19
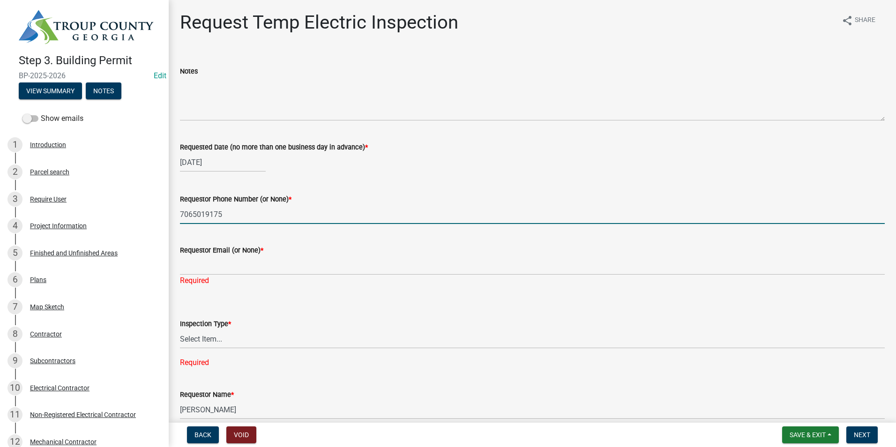
type input "[PHONE_NUMBER]"
type input "none"
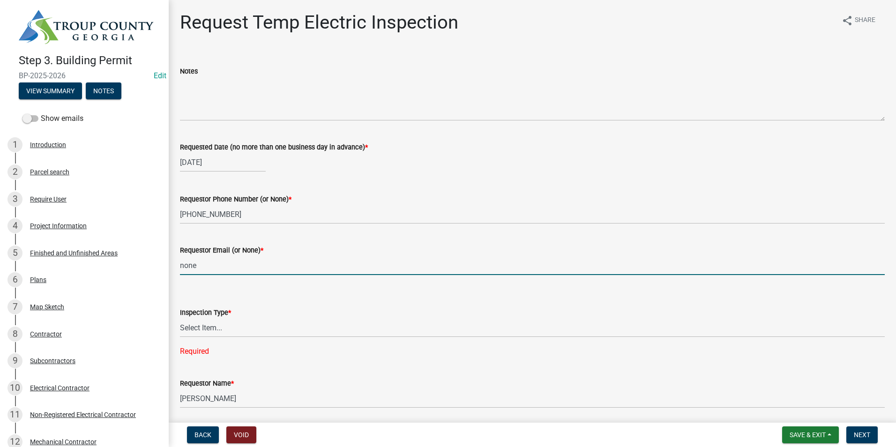
click at [213, 263] on input "none" at bounding box center [532, 265] width 705 height 19
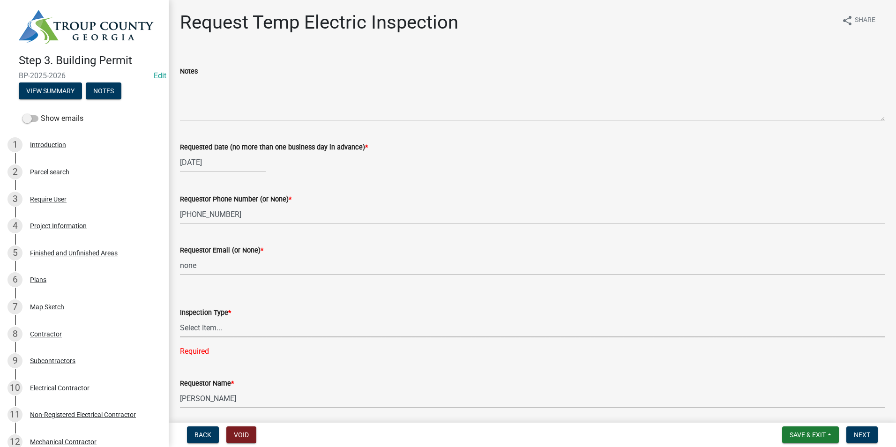
click at [212, 331] on select "Select Item... Temporary Electric Pole" at bounding box center [532, 327] width 705 height 19
click at [180, 318] on select "Select Item... Temporary Electric Pole" at bounding box center [532, 327] width 705 height 19
select select "37a94e4e-3e0f-49c8-a229-36fda2f22dd2"
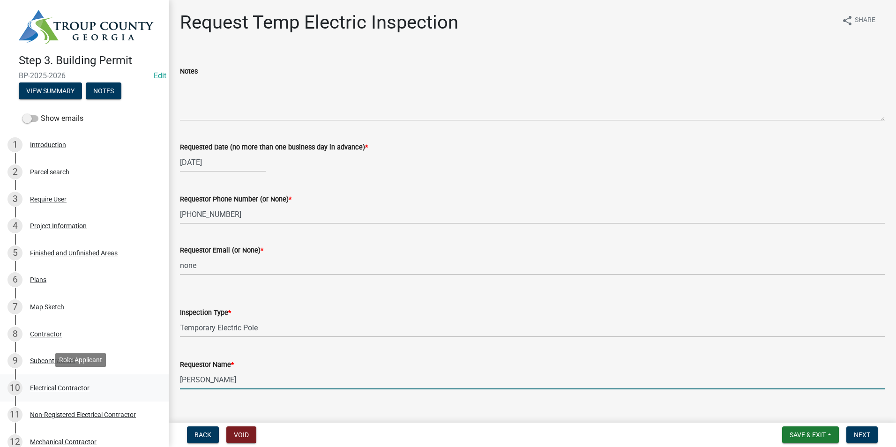
drag, startPoint x: 232, startPoint y: 375, endPoint x: 80, endPoint y: 374, distance: 152.3
click at [93, 376] on div "Step 3. Building Permit BP-2025-2026 Edit View Summary Notes Show emails 1 Intr…" at bounding box center [448, 223] width 896 height 447
type input "[PERSON_NAME]"
click at [865, 431] on span "Next" at bounding box center [862, 434] width 16 height 7
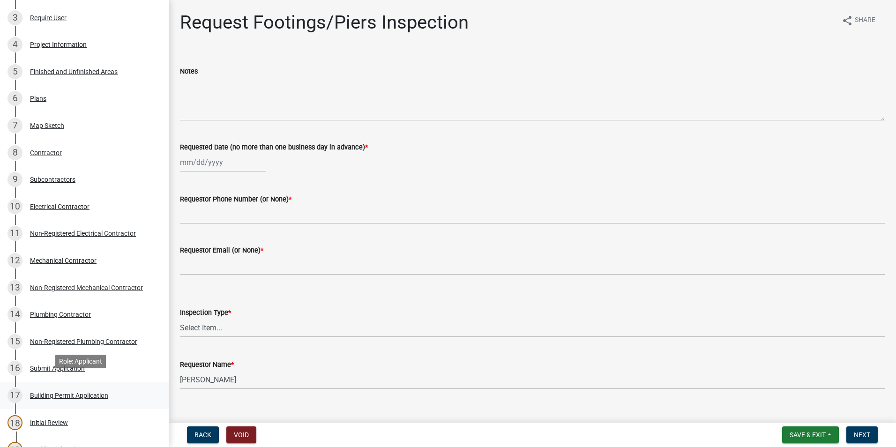
scroll to position [187, 0]
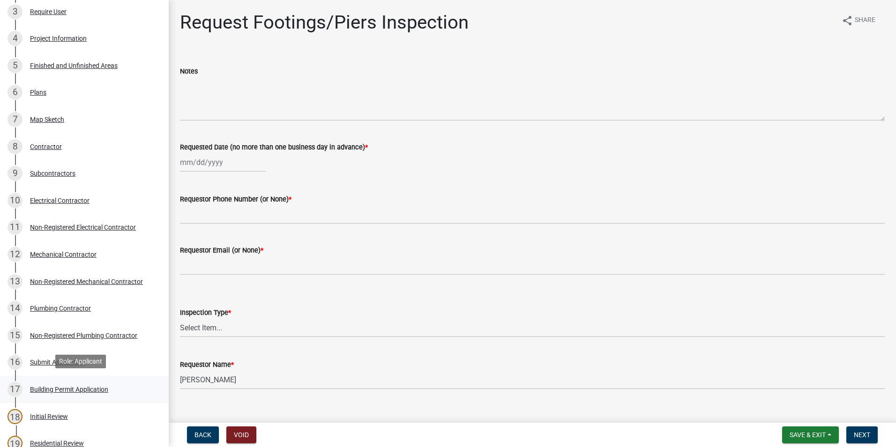
click at [79, 395] on div "17 Building Permit Application" at bounding box center [80, 389] width 146 height 15
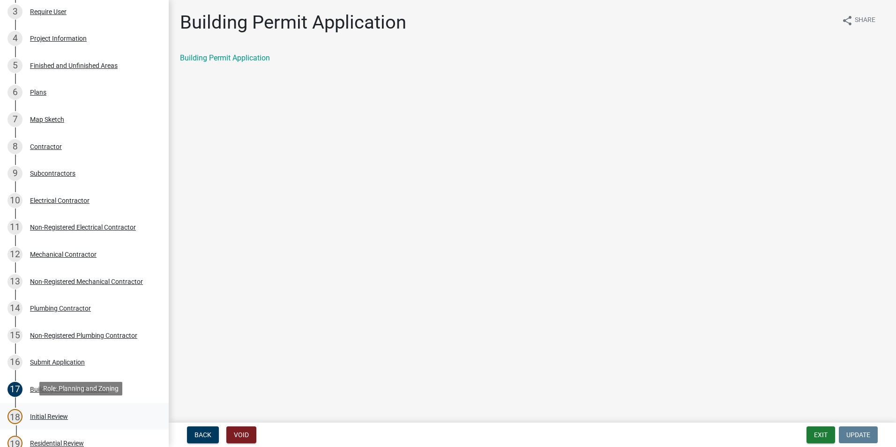
click at [67, 413] on div "Initial Review" at bounding box center [49, 416] width 38 height 7
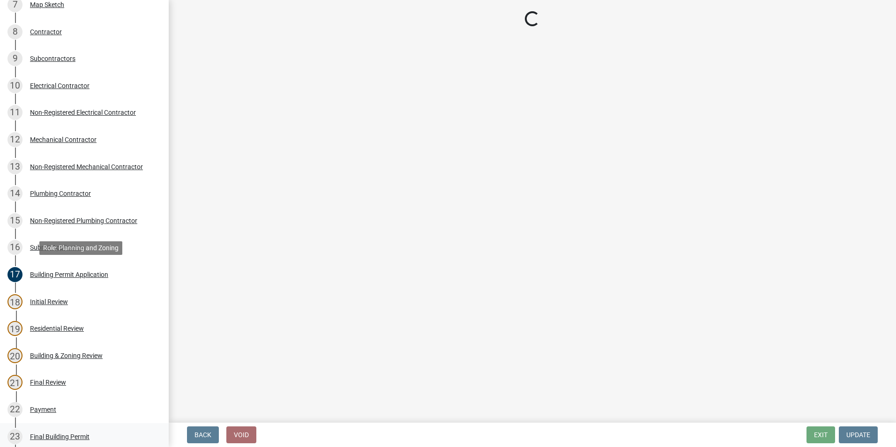
scroll to position [328, 0]
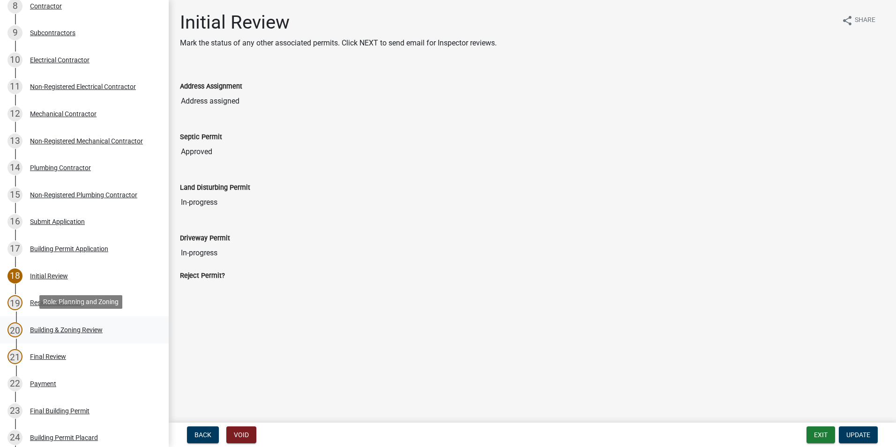
click at [83, 327] on div "Building & Zoning Review" at bounding box center [66, 330] width 73 height 7
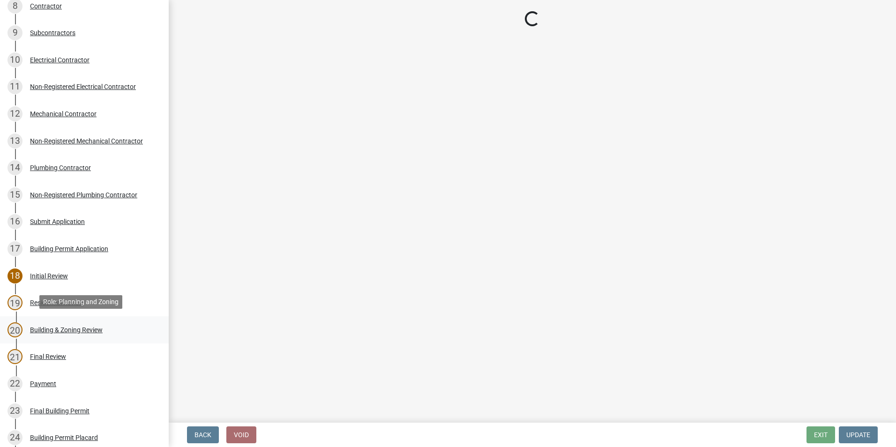
select select "68ced6f9-1cde-4df4-873a-f2fb2a9a9b51"
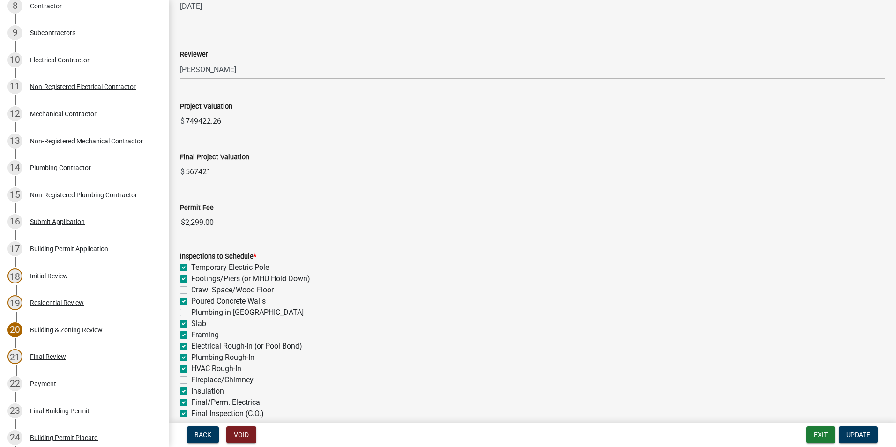
scroll to position [141, 0]
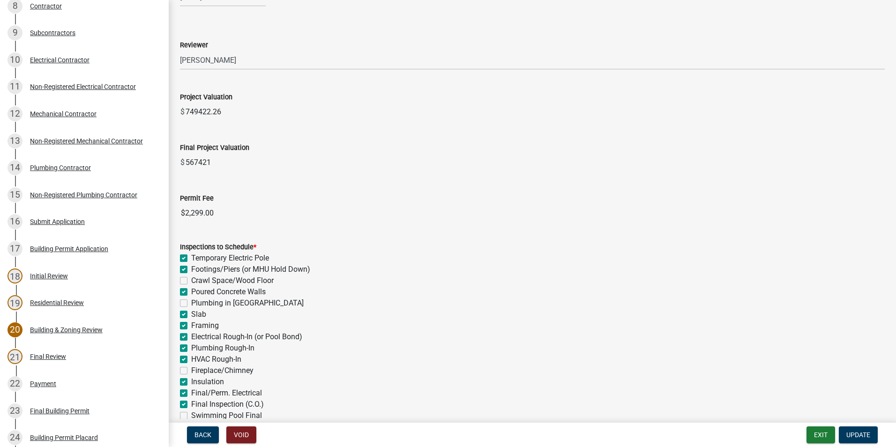
click at [191, 303] on label "Plumbing in [GEOGRAPHIC_DATA]" at bounding box center [247, 303] width 112 height 11
click at [191, 303] on input "Plumbing in [GEOGRAPHIC_DATA]" at bounding box center [194, 301] width 6 height 6
checkbox input "true"
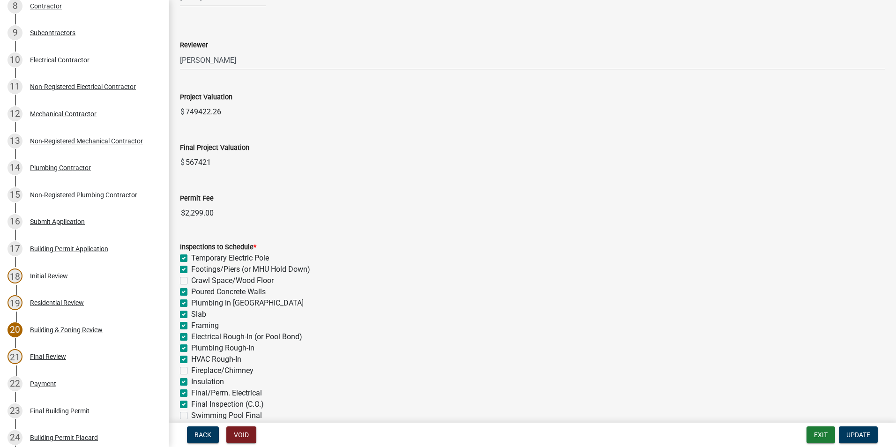
checkbox input "false"
checkbox input "true"
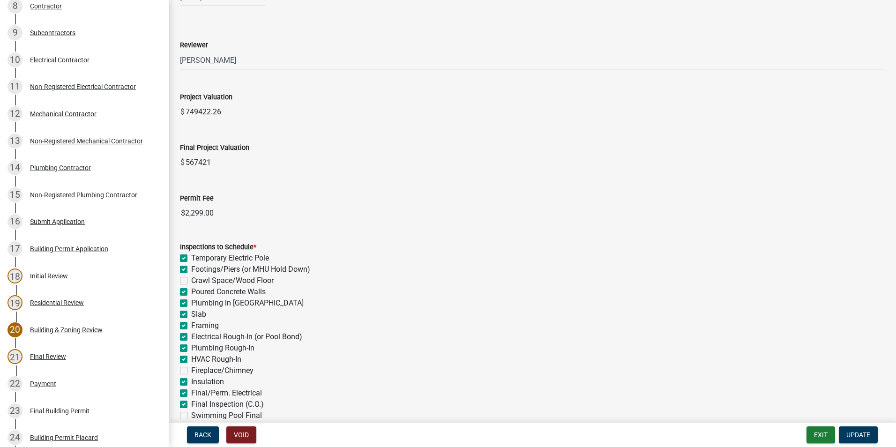
checkbox input "true"
checkbox input "false"
checkbox input "true"
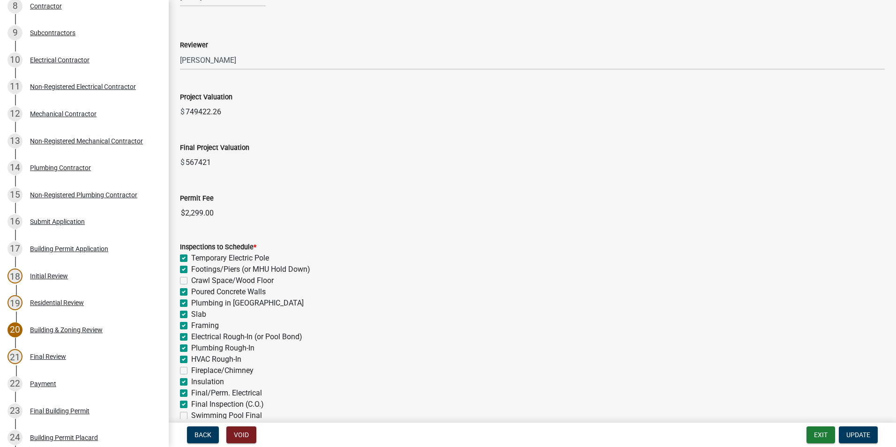
checkbox input "true"
checkbox input "false"
checkbox input "true"
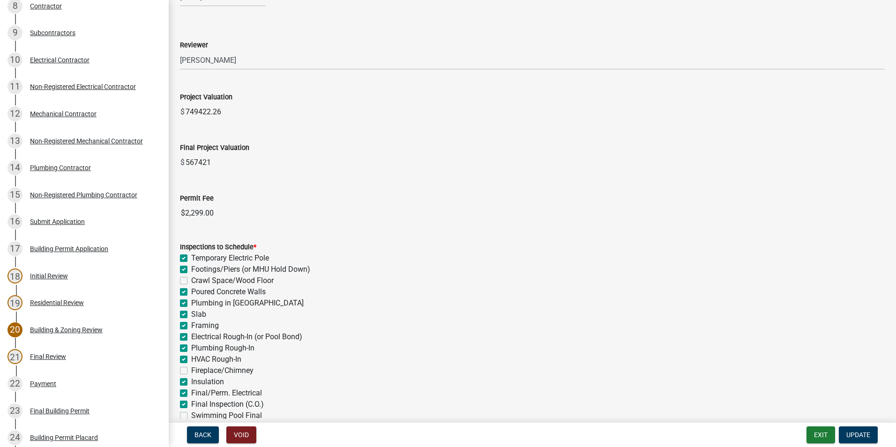
checkbox input "false"
click at [865, 434] on span "Update" at bounding box center [858, 434] width 24 height 7
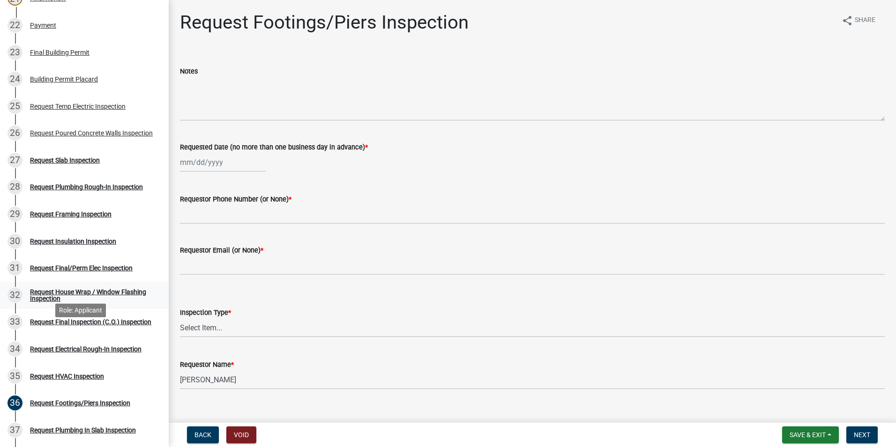
scroll to position [703, 0]
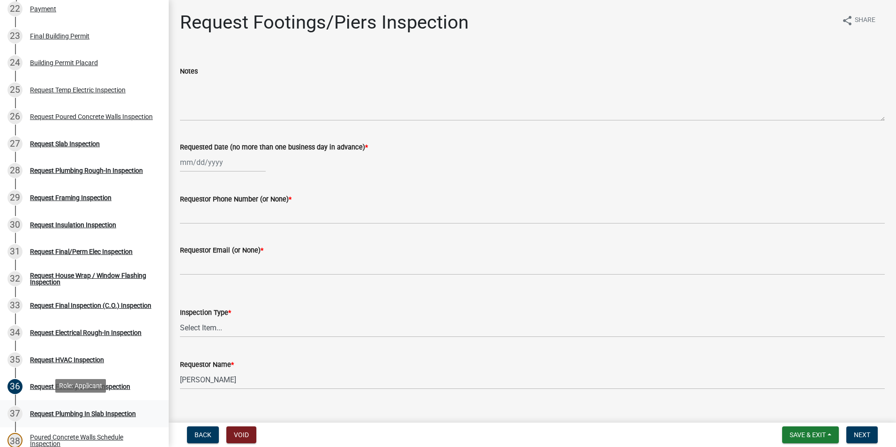
click at [113, 412] on div "Request Plumbing In Slab Inspection" at bounding box center [83, 414] width 106 height 7
click at [204, 163] on div at bounding box center [223, 162] width 86 height 19
select select "8"
select select "2025"
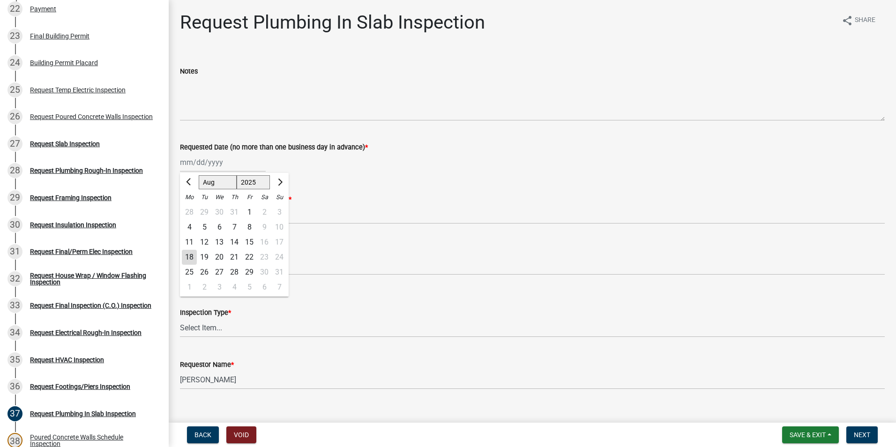
click at [192, 253] on div "18" at bounding box center [189, 257] width 15 height 15
type input "[DATE]"
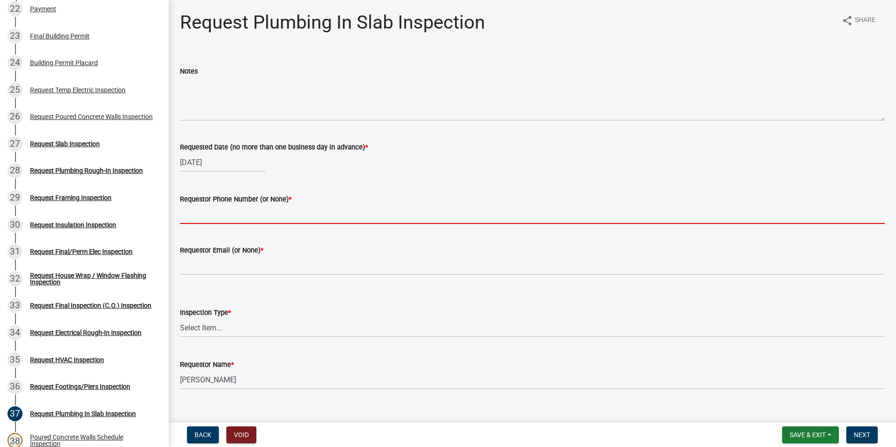
click at [216, 207] on input "Requestor Phone Number (or None) *" at bounding box center [532, 214] width 705 height 19
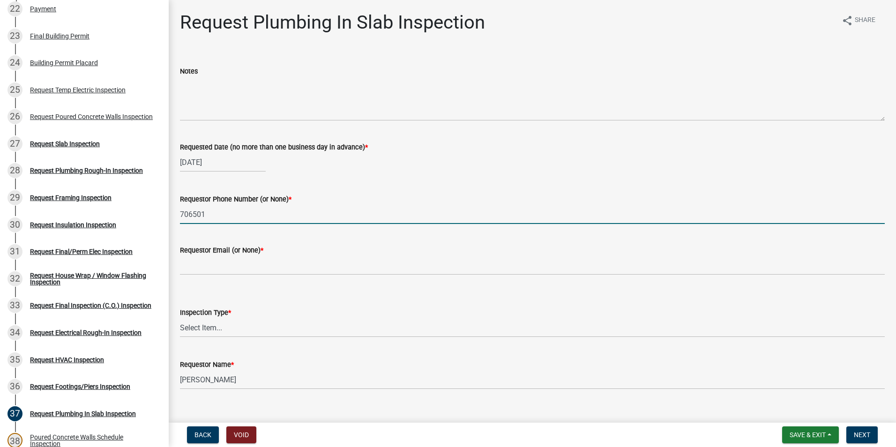
type input "7065019175"
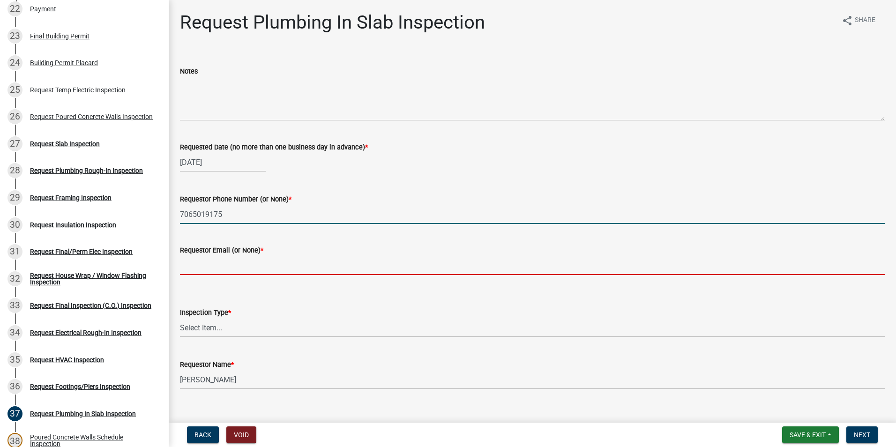
click at [238, 262] on input "Requestor Email (or None) *" at bounding box center [532, 265] width 705 height 19
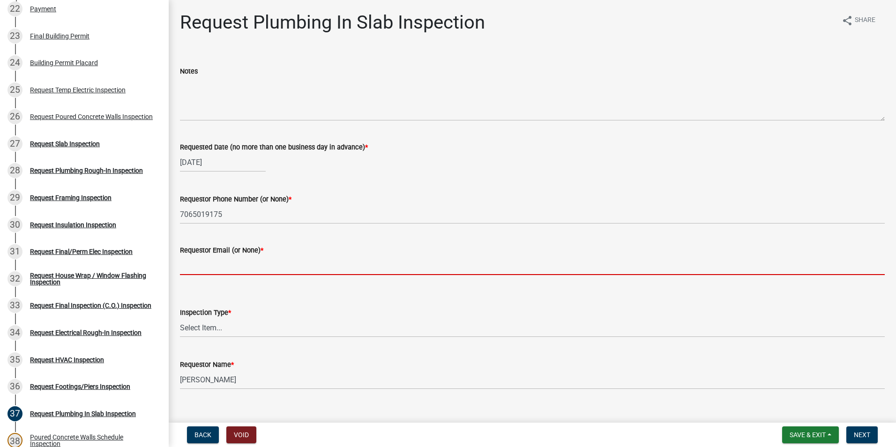
type input "none"
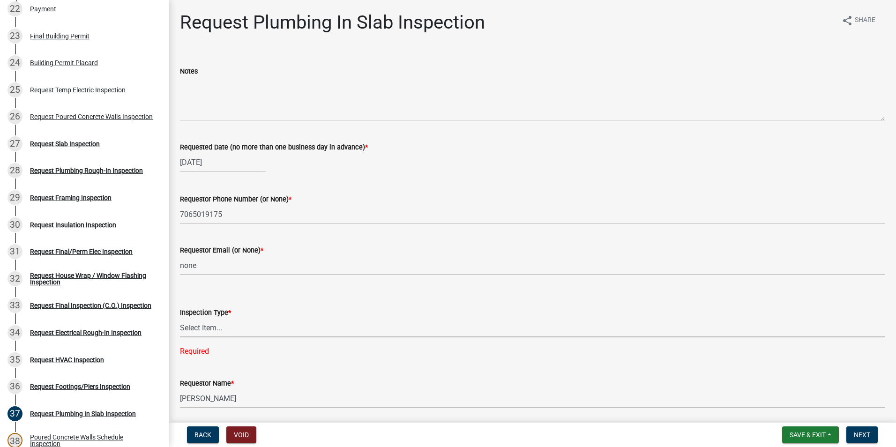
click at [237, 323] on select "Select Item... Plumbing In [GEOGRAPHIC_DATA]" at bounding box center [532, 327] width 705 height 19
click at [180, 318] on select "Select Item... Plumbing In [GEOGRAPHIC_DATA]" at bounding box center [532, 327] width 705 height 19
select select "0ba09e3c-889e-4090-ba6e-bf435437813b"
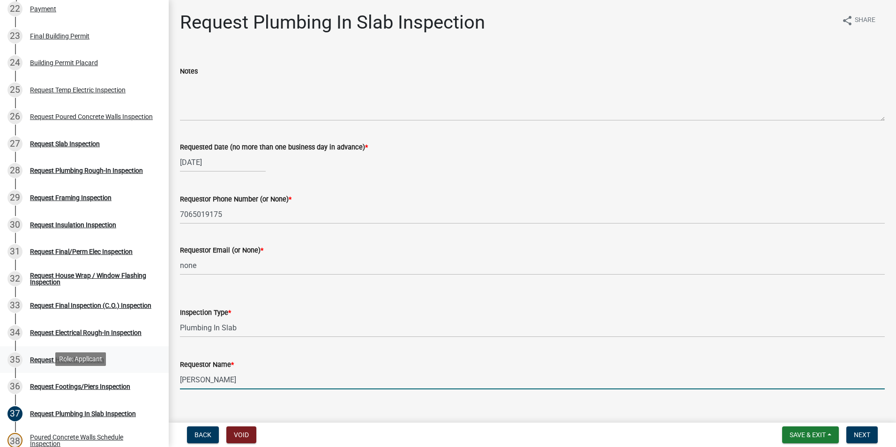
drag, startPoint x: 253, startPoint y: 379, endPoint x: 48, endPoint y: 369, distance: 205.5
click at [53, 376] on div "Step 3. Building Permit BP-2025-2026 Edit View Summary Notes Show emails 1 Intr…" at bounding box center [448, 223] width 896 height 447
type input "[PERSON_NAME]"
click at [852, 433] on button "Next" at bounding box center [861, 435] width 31 height 17
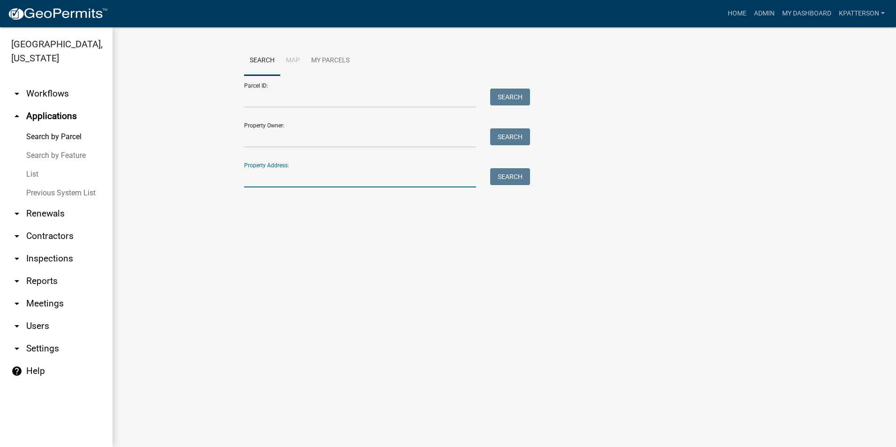
click at [267, 177] on input "Property Address:" at bounding box center [360, 177] width 232 height 19
type input "3919 [GEOGRAPHIC_DATA]"
click at [526, 183] on button "Search" at bounding box center [510, 176] width 40 height 17
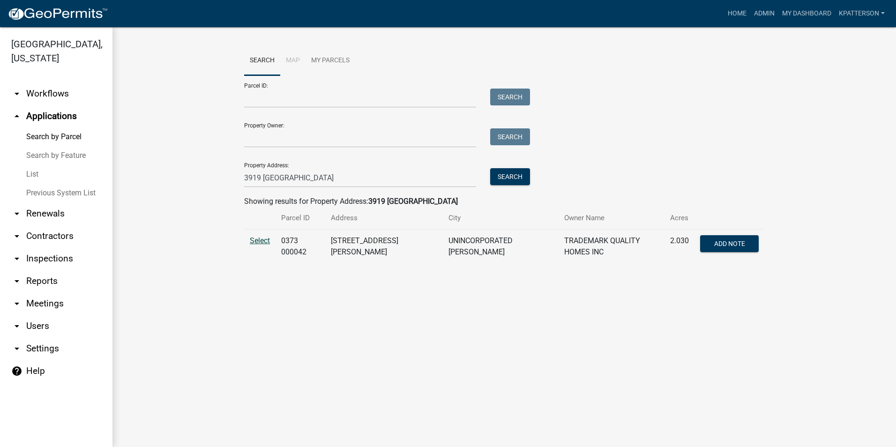
click at [253, 239] on span "Select" at bounding box center [260, 240] width 20 height 9
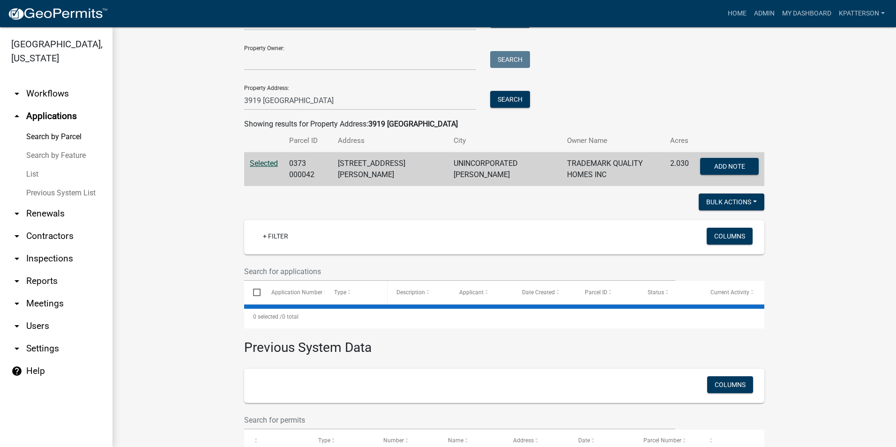
scroll to position [94, 0]
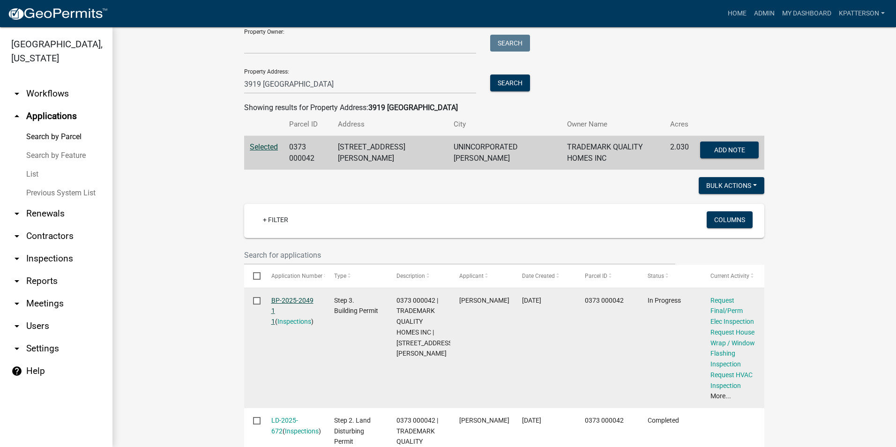
click at [300, 299] on link "BP-2025-2049 1 1" at bounding box center [292, 311] width 42 height 29
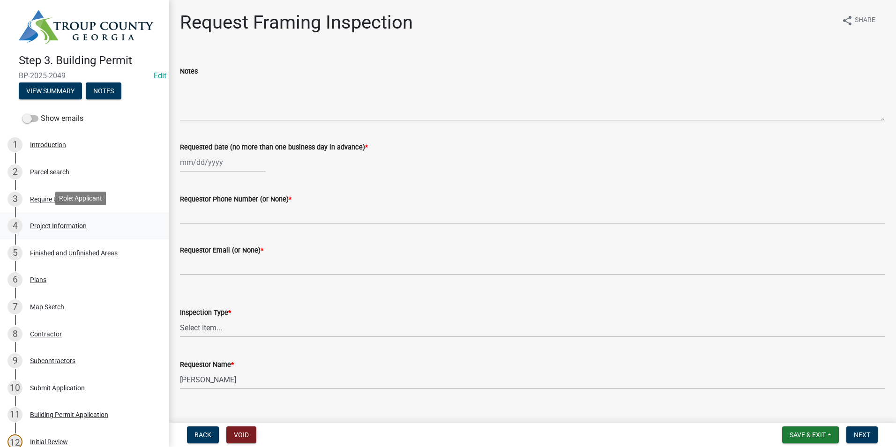
click at [110, 231] on div "4 Project Information" at bounding box center [80, 225] width 146 height 15
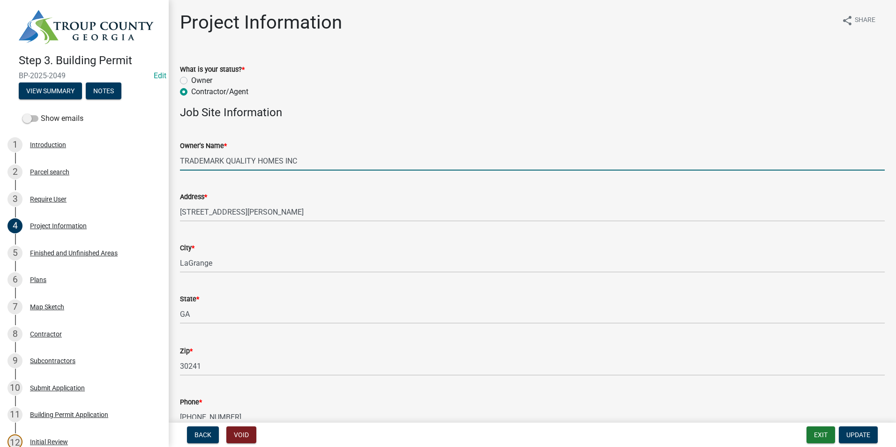
drag, startPoint x: 302, startPoint y: 159, endPoint x: 215, endPoint y: 168, distance: 88.1
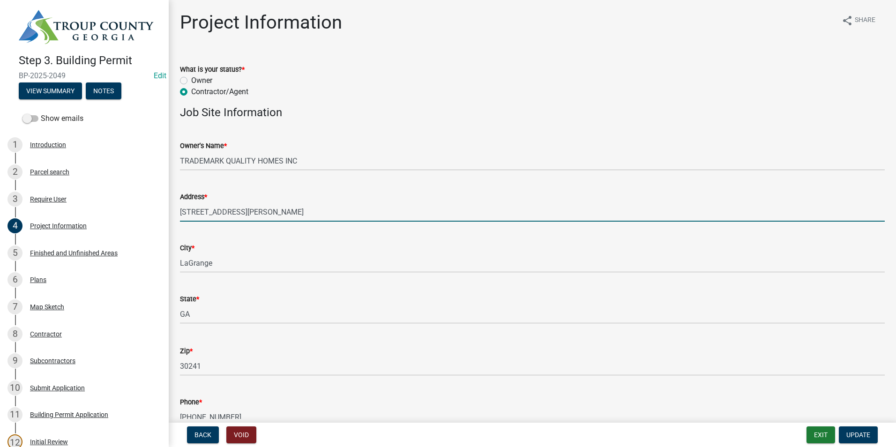
drag, startPoint x: 252, startPoint y: 213, endPoint x: 172, endPoint y: 225, distance: 80.5
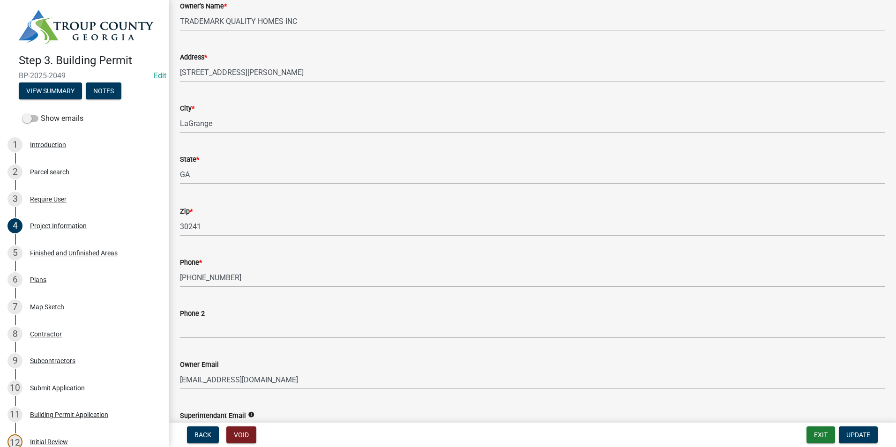
scroll to position [141, 0]
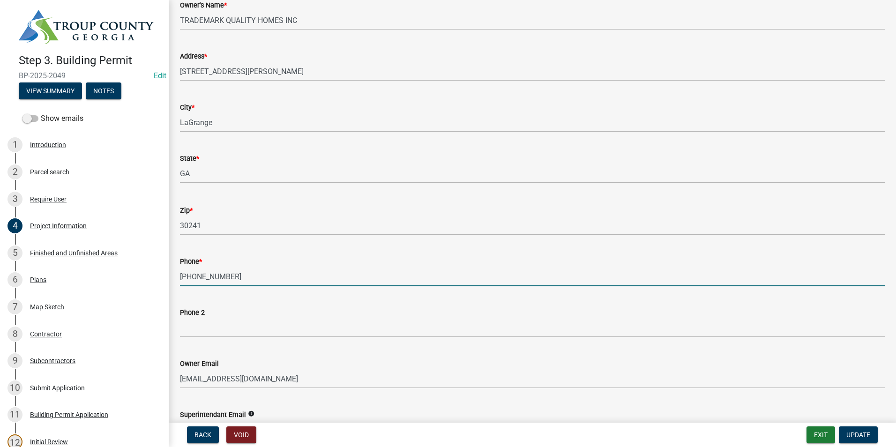
click at [236, 272] on input "[PHONE_NUMBER]" at bounding box center [532, 276] width 705 height 19
drag, startPoint x: 224, startPoint y: 274, endPoint x: 143, endPoint y: 266, distance: 81.5
click at [143, 266] on div "Step 3. Building Permit BP-2025-2049 Edit View Summary Notes Show emails 1 Intr…" at bounding box center [448, 223] width 896 height 447
click at [239, 276] on input "[PHONE_NUMBER]" at bounding box center [532, 276] width 705 height 19
drag, startPoint x: 226, startPoint y: 276, endPoint x: 166, endPoint y: 277, distance: 60.0
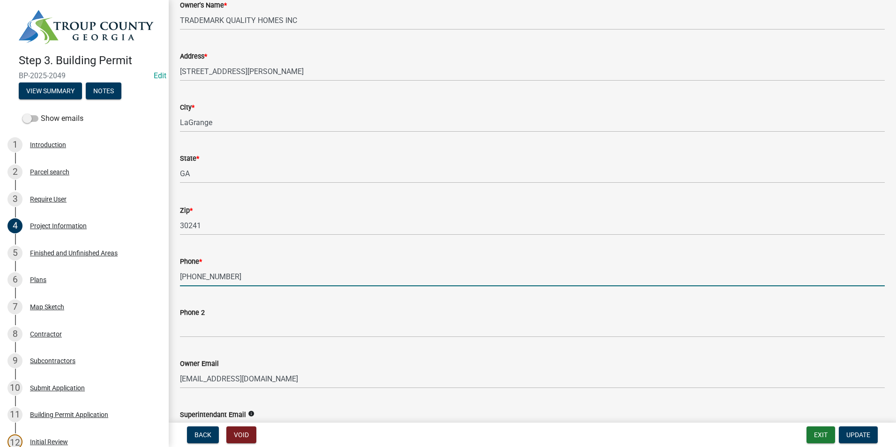
click at [166, 277] on div "Step 3. Building Permit BP-2025-2049 Edit View Summary Notes Show emails 1 Intr…" at bounding box center [448, 223] width 896 height 447
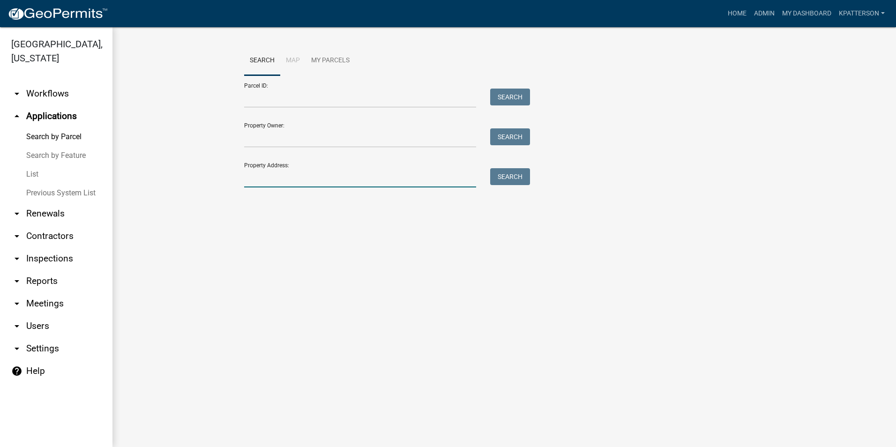
click at [308, 182] on input "Property Address:" at bounding box center [360, 177] width 232 height 19
type input "420 [PERSON_NAME]"
click at [514, 184] on button "Search" at bounding box center [510, 176] width 40 height 17
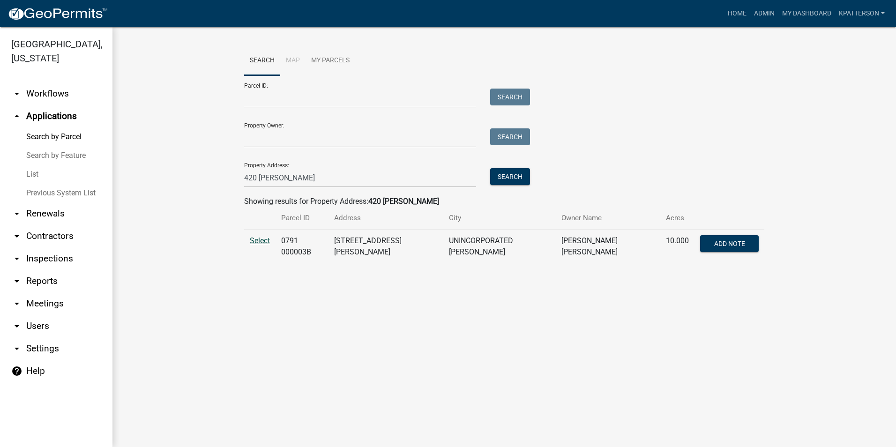
click at [258, 239] on span "Select" at bounding box center [260, 240] width 20 height 9
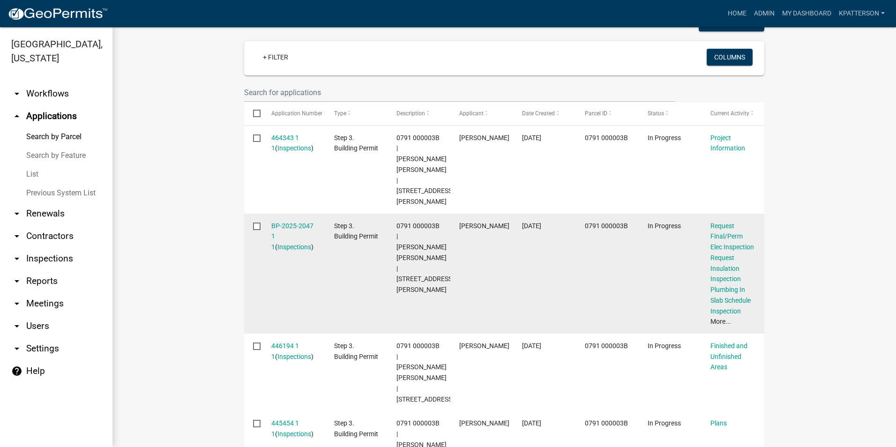
scroll to position [281, 0]
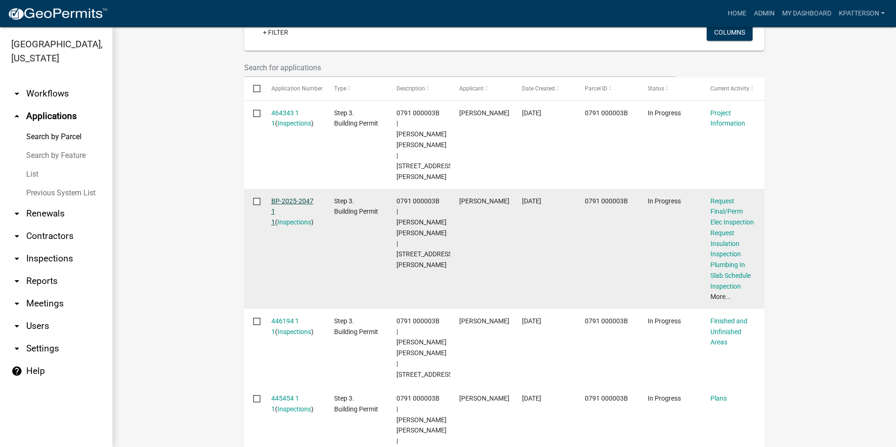
click at [278, 197] on link "BP-2025-2047 1 1" at bounding box center [292, 211] width 42 height 29
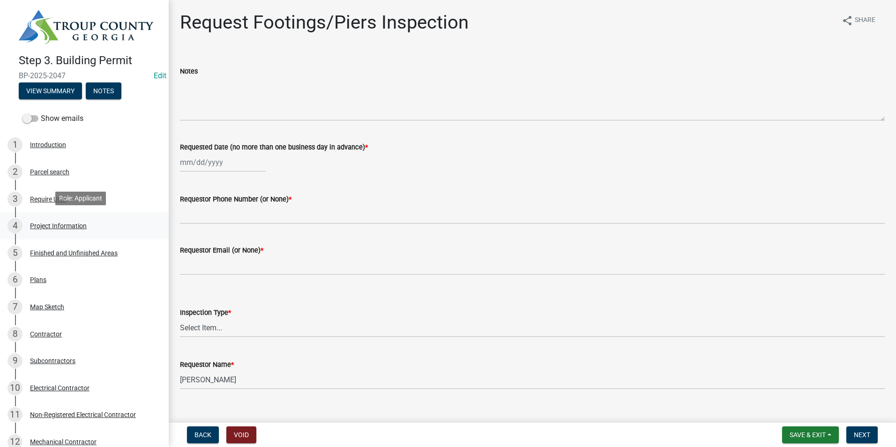
click at [37, 226] on div "Project Information" at bounding box center [58, 226] width 57 height 7
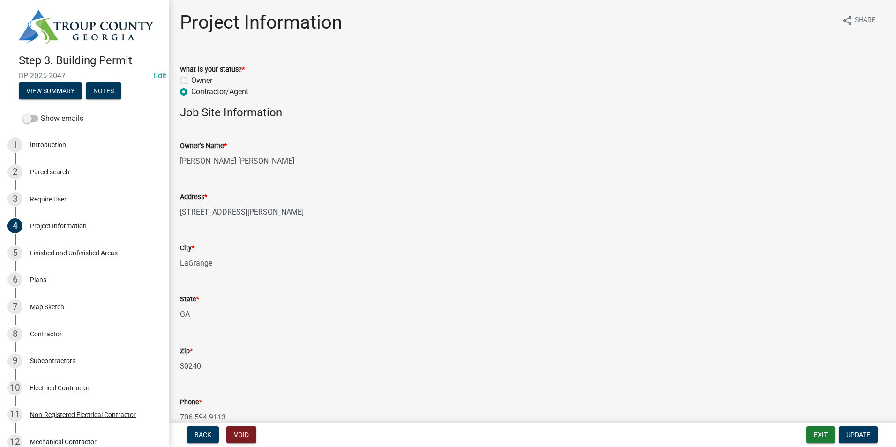
click at [254, 149] on div "Owner's Name *" at bounding box center [532, 145] width 705 height 11
drag, startPoint x: 379, startPoint y: 131, endPoint x: 374, endPoint y: 134, distance: 6.1
click at [379, 130] on div "Owner's Name * [PERSON_NAME] [PERSON_NAME]" at bounding box center [532, 149] width 705 height 44
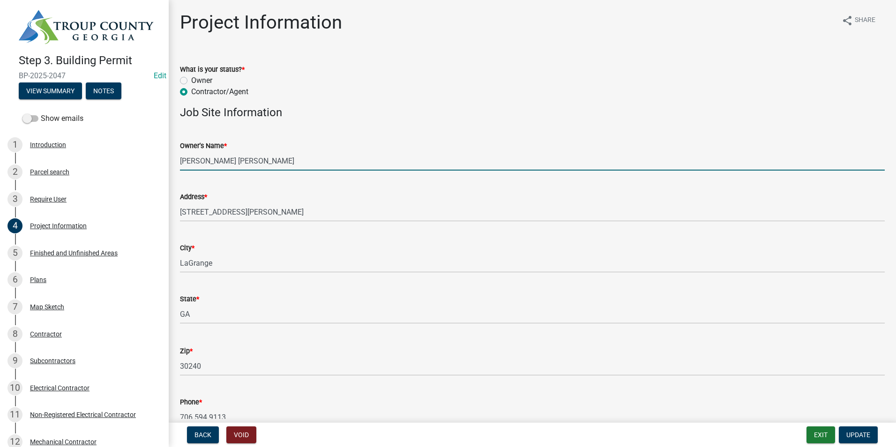
click at [246, 160] on input "[PERSON_NAME] [PERSON_NAME]" at bounding box center [532, 160] width 705 height 19
drag, startPoint x: 246, startPoint y: 160, endPoint x: 284, endPoint y: 156, distance: 37.8
click at [284, 156] on input "[PERSON_NAME] [PERSON_NAME]" at bounding box center [532, 160] width 705 height 19
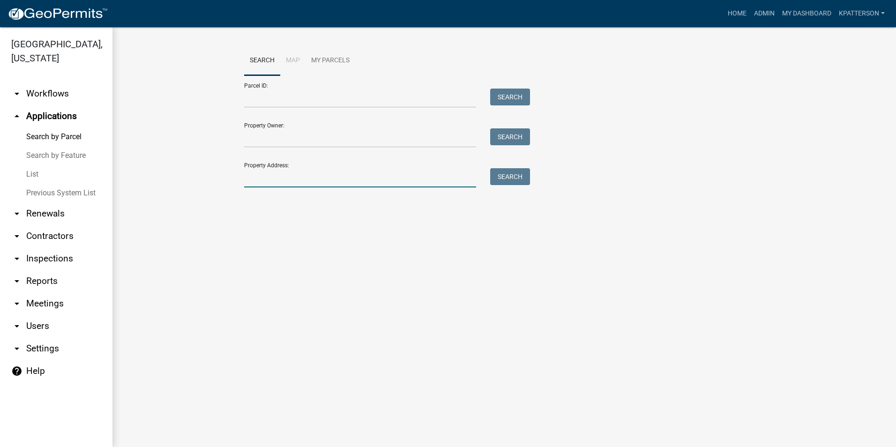
click at [343, 180] on input "Property Address:" at bounding box center [360, 177] width 232 height 19
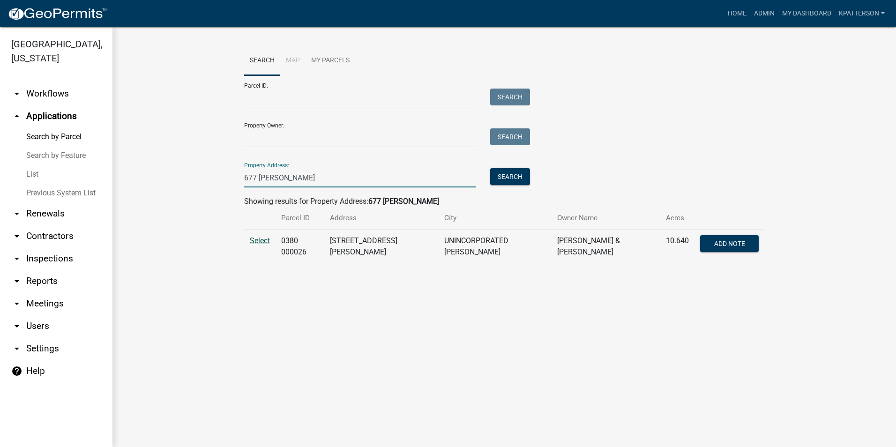
type input "677 [PERSON_NAME]"
click at [267, 237] on span "Select" at bounding box center [260, 240] width 20 height 9
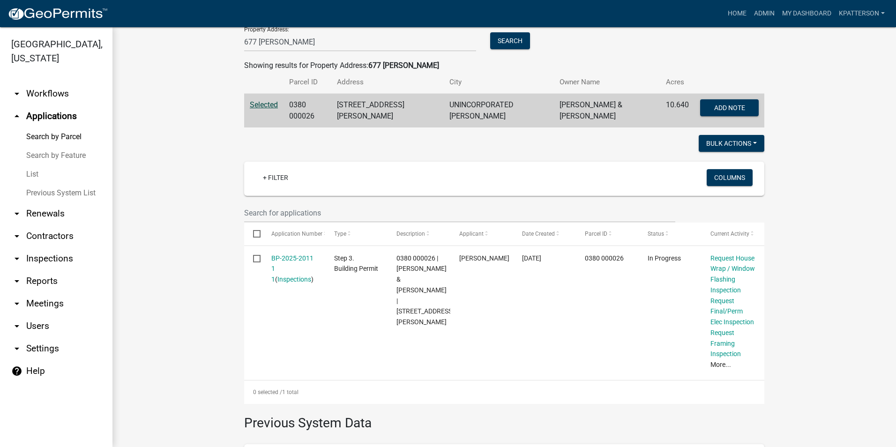
scroll to position [187, 0]
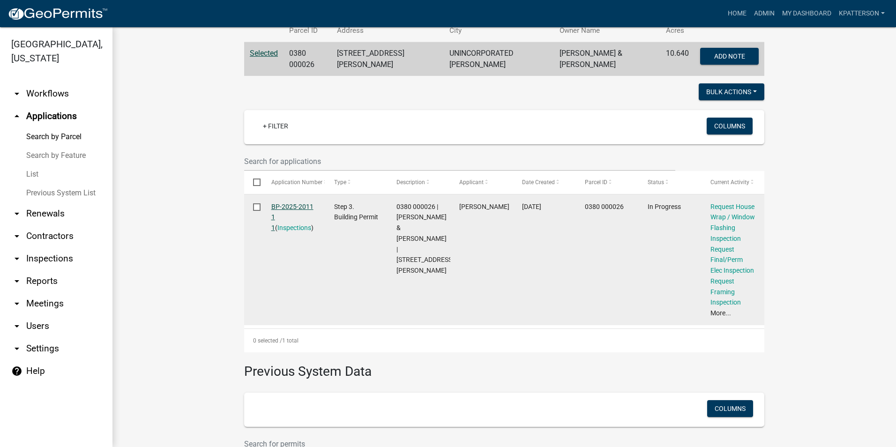
click at [279, 203] on link "BP-2025-2011 1 1" at bounding box center [292, 217] width 42 height 29
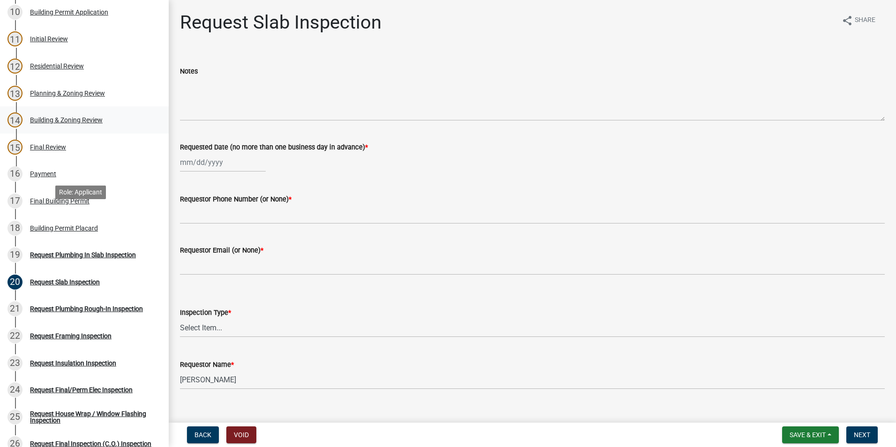
scroll to position [422, 0]
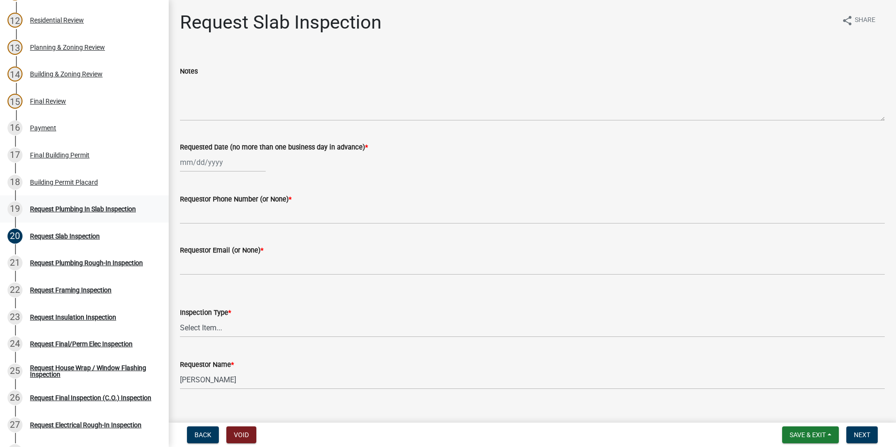
click at [85, 210] on div "Request Plumbing In Slab Inspection" at bounding box center [83, 209] width 106 height 7
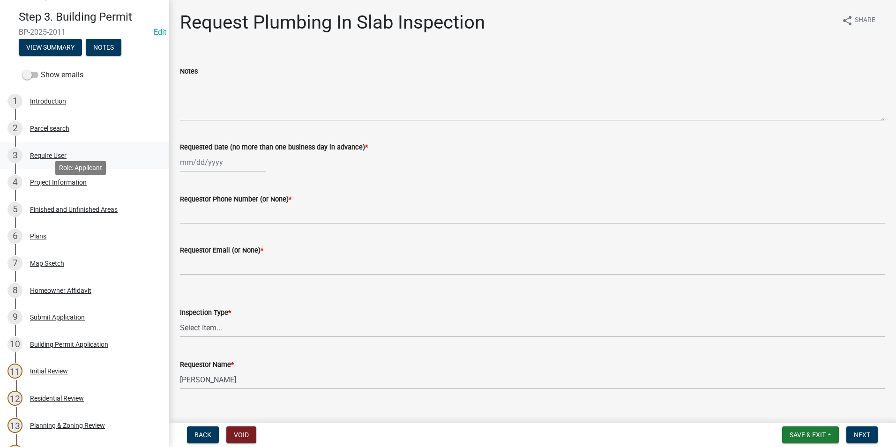
scroll to position [0, 0]
